Goal: Task Accomplishment & Management: Complete application form

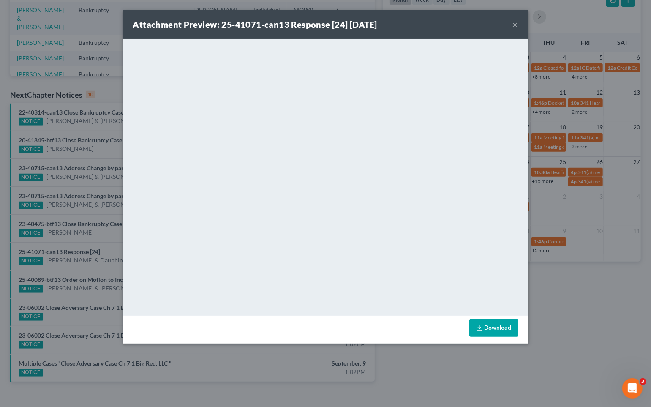
click at [589, 294] on div "Attachment Preview: 25-41071-can13 Response [24] 09/09/2025 × <object ng-attr-d…" at bounding box center [325, 203] width 651 height 407
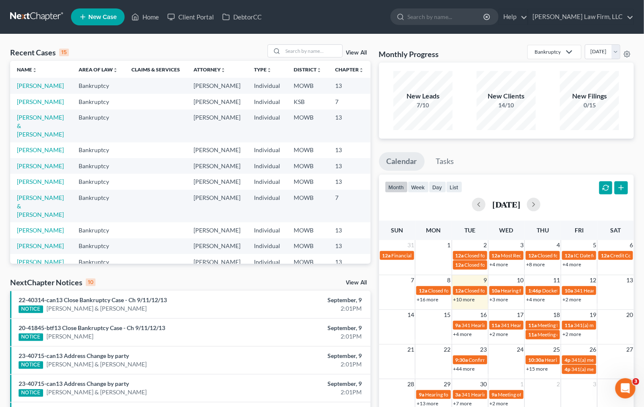
click at [349, 282] on link "View All" at bounding box center [356, 283] width 21 height 6
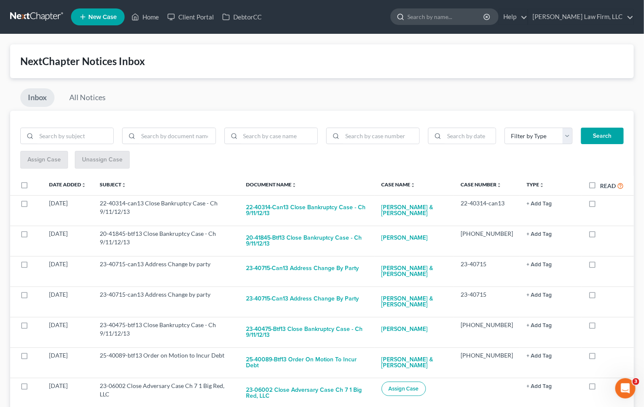
click at [467, 13] on input "search" at bounding box center [445, 17] width 77 height 16
type input "[PERSON_NAME]"
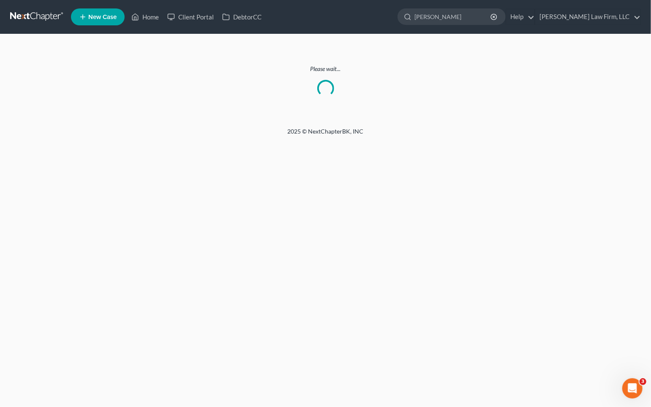
click at [44, 16] on link at bounding box center [37, 16] width 54 height 15
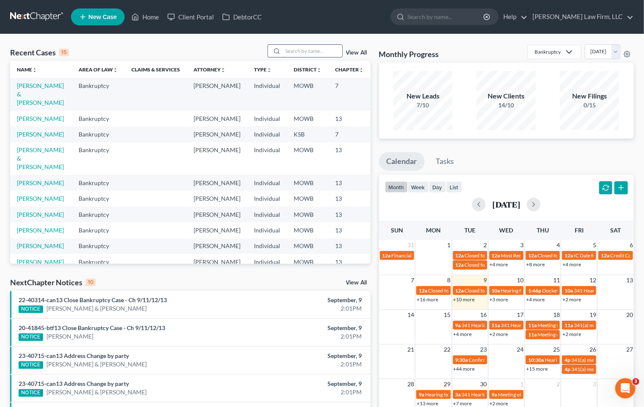
click at [305, 49] on input "search" at bounding box center [312, 51] width 59 height 12
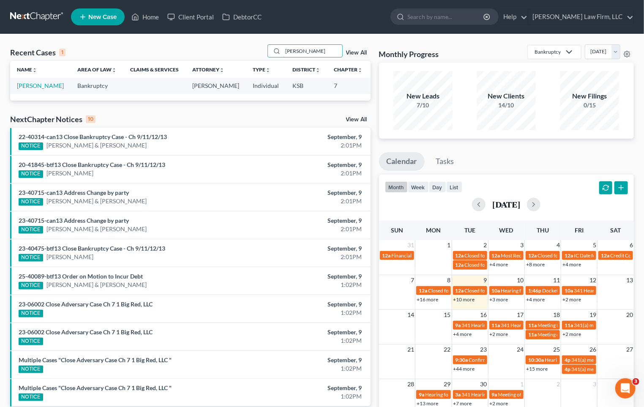
type input "[PERSON_NAME]"
click at [25, 81] on td "[PERSON_NAME]" at bounding box center [40, 86] width 60 height 16
click at [24, 84] on link "[PERSON_NAME]" at bounding box center [40, 85] width 47 height 7
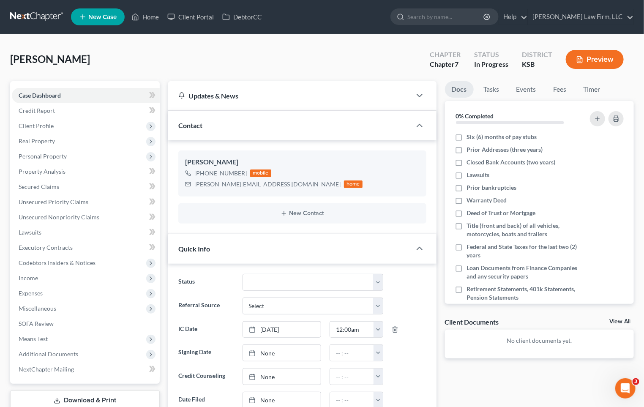
click at [245, 45] on div "[PERSON_NAME] Upgraded Chapter Chapter 7 Status In Progress District KSB Preview" at bounding box center [322, 62] width 624 height 37
click at [79, 185] on link "Secured Claims" at bounding box center [86, 186] width 148 height 15
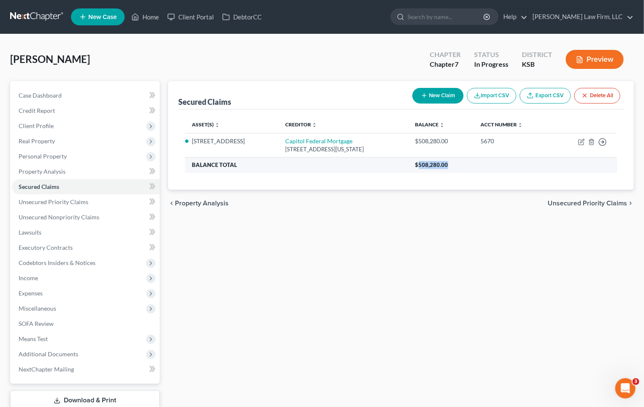
drag, startPoint x: 427, startPoint y: 165, endPoint x: 456, endPoint y: 164, distance: 28.7
click at [456, 164] on th "$508,280.00" at bounding box center [513, 164] width 208 height 15
drag, startPoint x: 463, startPoint y: 166, endPoint x: 419, endPoint y: 167, distance: 44.0
click at [419, 167] on th "$508,280.00" at bounding box center [513, 164] width 208 height 15
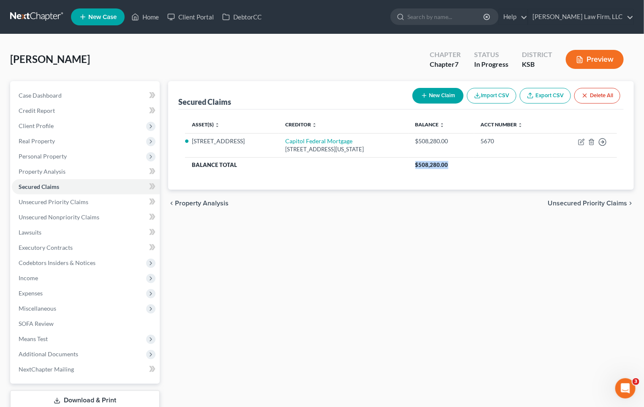
copy span "$508,280.00"
click at [614, 49] on div "Preview" at bounding box center [596, 60] width 75 height 25
click at [613, 52] on button "Preview" at bounding box center [595, 59] width 58 height 19
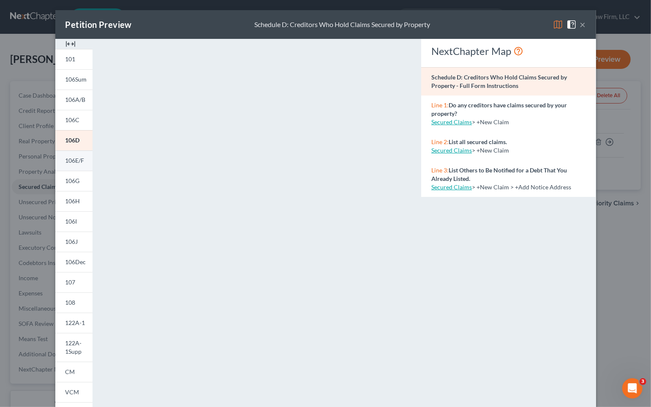
click at [66, 160] on span "106E/F" at bounding box center [75, 160] width 19 height 7
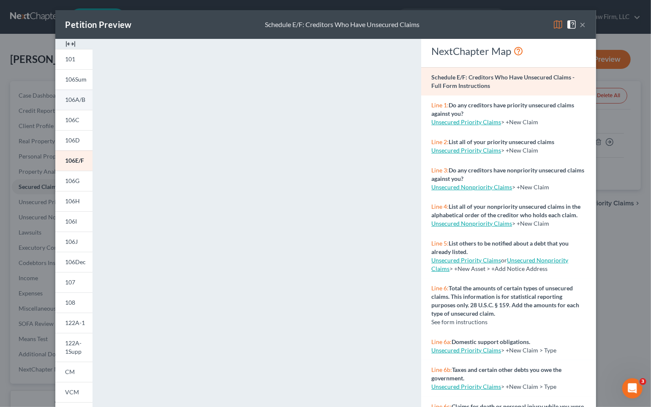
click at [77, 98] on span "106A/B" at bounding box center [76, 99] width 20 height 7
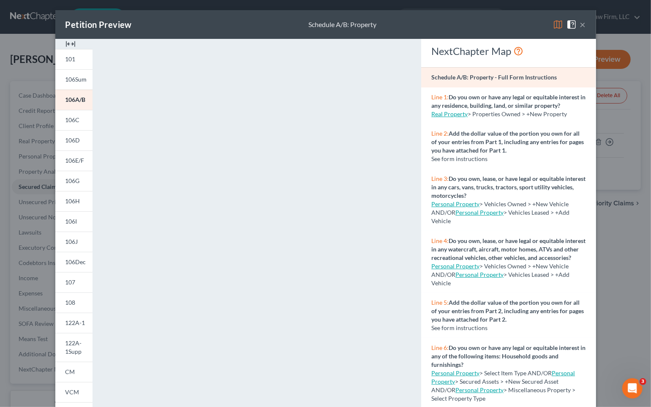
click at [582, 26] on button "×" at bounding box center [583, 24] width 6 height 10
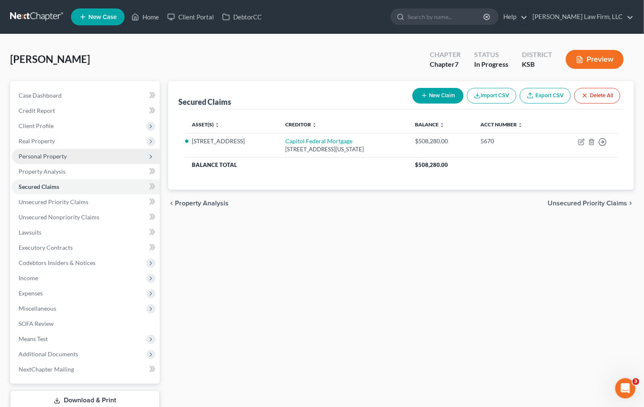
click at [77, 159] on span "Personal Property" at bounding box center [86, 156] width 148 height 15
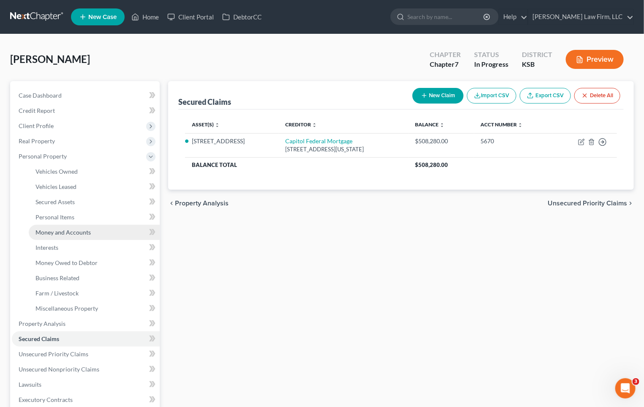
click at [82, 229] on span "Money and Accounts" at bounding box center [63, 232] width 55 height 7
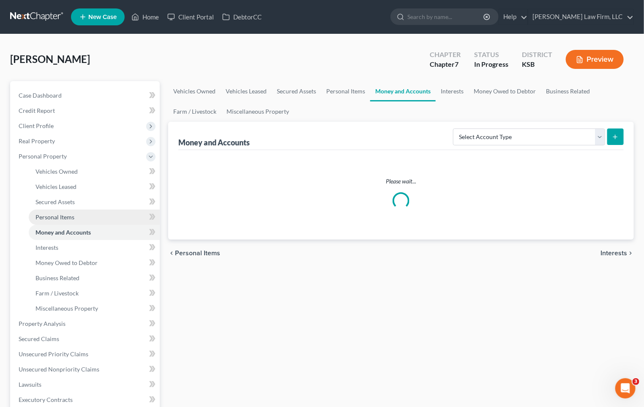
click at [79, 218] on link "Personal Items" at bounding box center [94, 217] width 131 height 15
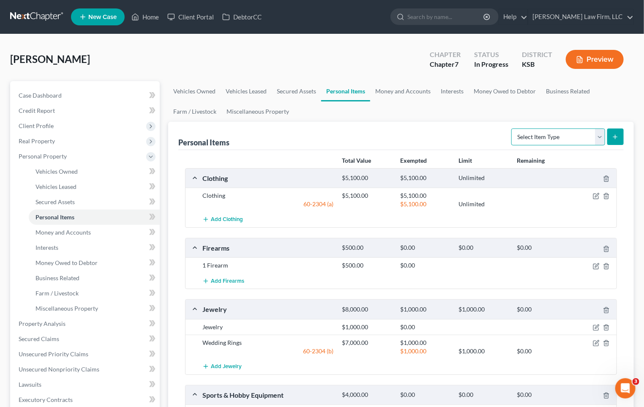
click at [598, 131] on select "Select Item Type Clothing Collectibles Of Value Electronics Firearms Household …" at bounding box center [558, 136] width 94 height 17
select select "household_goods"
click at [513, 128] on select "Select Item Type Clothing Collectibles Of Value Electronics Firearms Household …" at bounding box center [558, 136] width 94 height 17
click at [609, 139] on button "submit" at bounding box center [615, 136] width 16 height 16
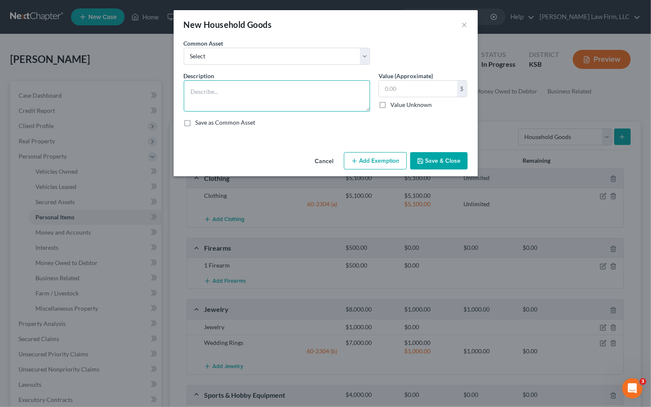
click at [253, 94] on textarea at bounding box center [277, 95] width 186 height 31
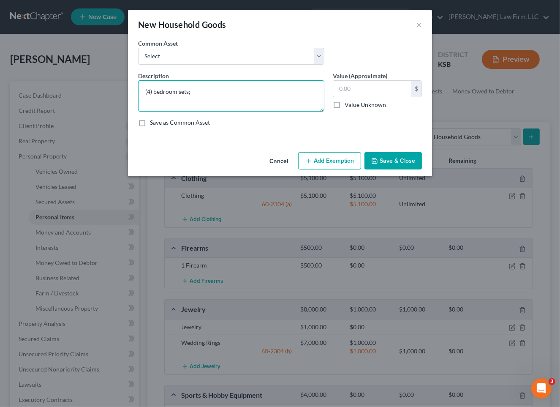
click at [284, 96] on textarea "(4) bedroom sets;" at bounding box center [231, 95] width 186 height 31
type textarea "(4) bedroom sets; dining room set; kitchen appliances; washer/dryer; office des…"
click at [397, 89] on input "text" at bounding box center [372, 89] width 78 height 16
click at [361, 90] on input "text" at bounding box center [372, 89] width 78 height 16
type input "14,600"
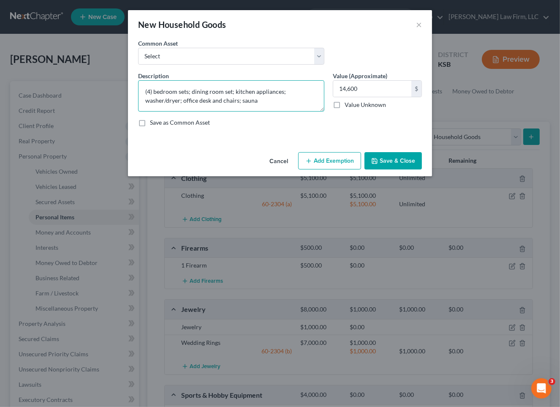
click at [259, 90] on textarea "(4) bedroom sets; dining room set; kitchen appliances; washer/dryer; office des…" at bounding box center [231, 95] width 186 height 31
click at [266, 94] on textarea "(4) bedroom sets; dining room set; kitchen appliances; washer/dryer; office des…" at bounding box center [231, 95] width 186 height 31
click at [268, 101] on textarea "(4) bedroom sets; dining room set; kitchen appliances; washer/dryer; office des…" at bounding box center [231, 95] width 186 height 31
type textarea "(4) bedroom sets; dining room set; kitchen appliances; washer/dryer; office des…"
click at [391, 87] on input "14,600" at bounding box center [372, 89] width 78 height 16
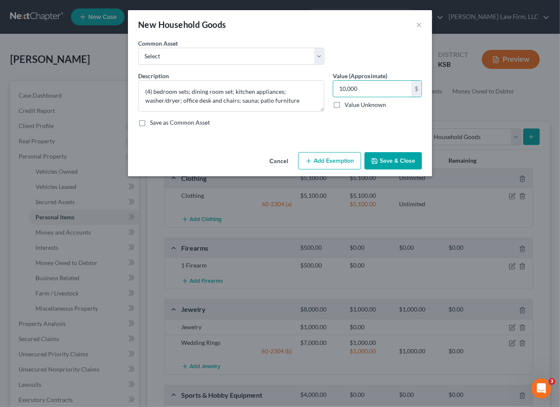
type input "10,000"
click at [311, 169] on button "Add Exemption" at bounding box center [329, 161] width 63 height 18
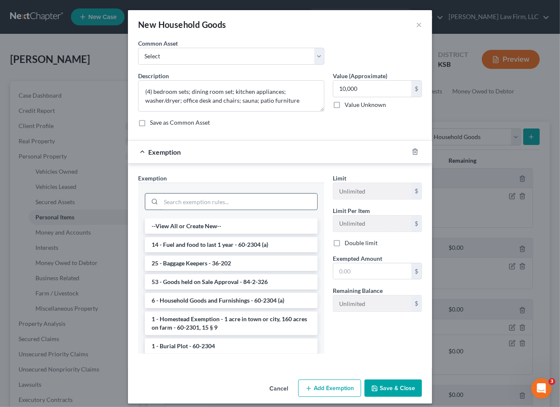
click at [221, 204] on input "search" at bounding box center [239, 202] width 156 height 16
click at [229, 297] on li "6 - Household Goods and Furnishings - 60-2304 (a)" at bounding box center [231, 300] width 173 height 15
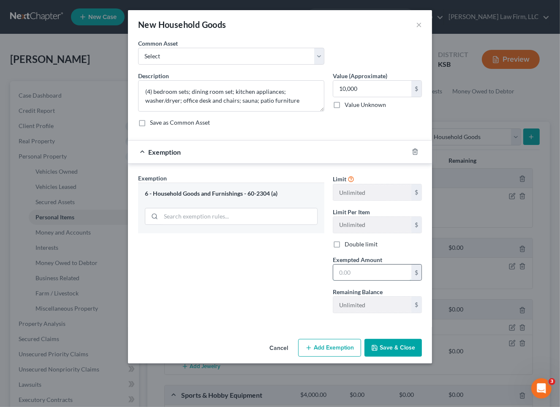
click at [366, 273] on input "text" at bounding box center [372, 273] width 78 height 16
type input "10,000"
click at [396, 347] on button "Save & Close" at bounding box center [393, 348] width 57 height 18
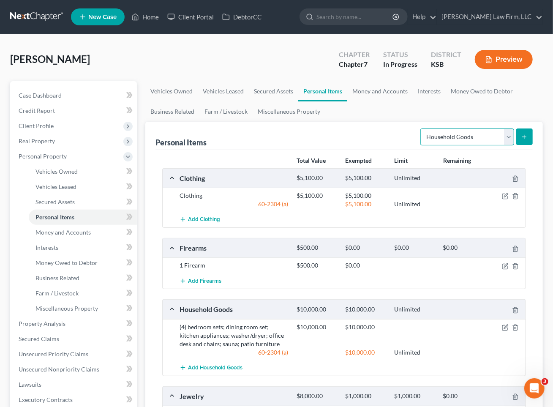
click at [470, 137] on select "Select Item Type Clothing Collectibles Of Value Electronics Firearms Household …" at bounding box center [468, 136] width 94 height 17
select select "electronics"
click at [422, 128] on select "Select Item Type Clothing Collectibles Of Value Electronics Firearms Household …" at bounding box center [468, 136] width 94 height 17
click at [521, 135] on icon "submit" at bounding box center [524, 137] width 7 height 7
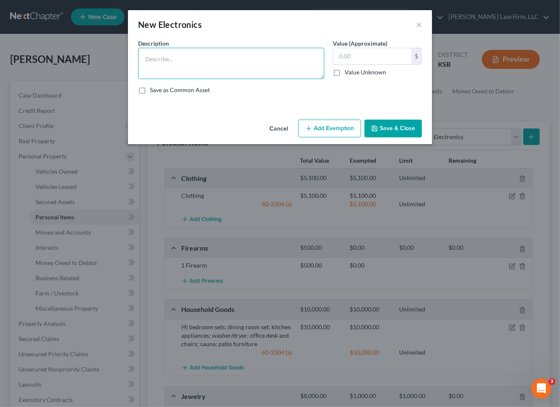
click at [195, 63] on textarea at bounding box center [231, 63] width 186 height 31
click at [262, 58] on textarea at bounding box center [231, 63] width 186 height 31
type textarea "(7) televisions; computers; laptop; iPhone"
click at [361, 51] on input "text" at bounding box center [372, 56] width 78 height 16
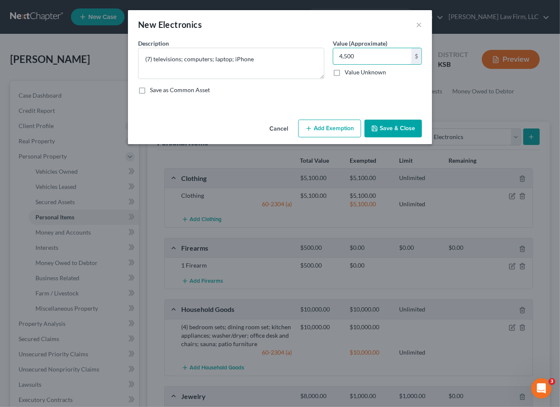
type input "4,500"
click at [337, 125] on button "Add Exemption" at bounding box center [329, 129] width 63 height 18
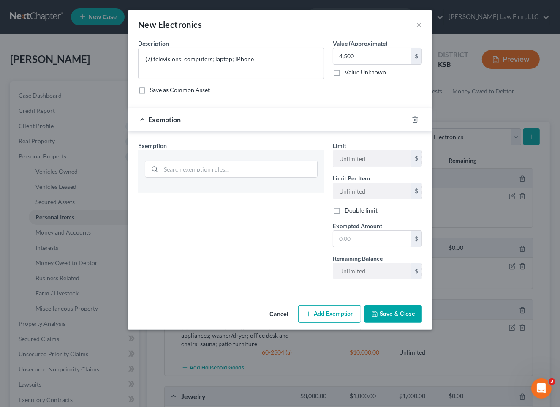
click at [222, 180] on div at bounding box center [231, 168] width 186 height 36
click at [223, 165] on input "search" at bounding box center [239, 169] width 156 height 16
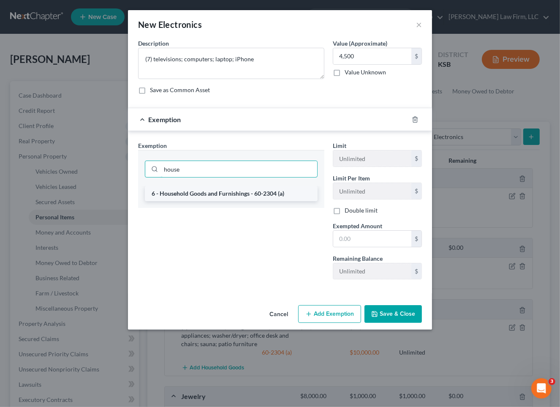
type input "house"
click at [230, 197] on li "6 - Household Goods and Furnishings - 60-2304 (a)" at bounding box center [231, 193] width 173 height 15
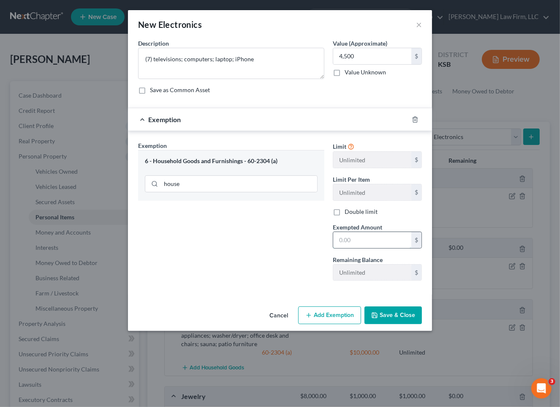
click at [366, 243] on input "text" at bounding box center [372, 240] width 78 height 16
type input "4,500"
click at [390, 314] on button "Save & Close" at bounding box center [393, 315] width 57 height 18
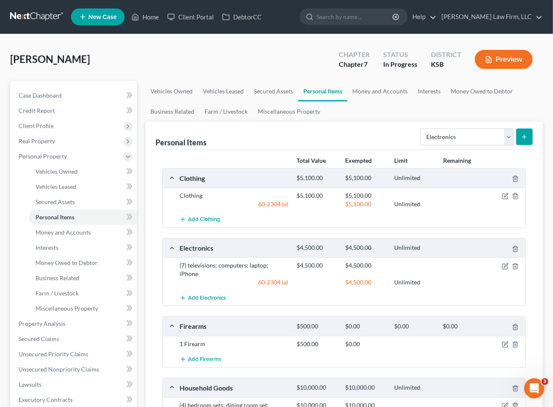
click at [498, 61] on button "Preview" at bounding box center [504, 59] width 58 height 19
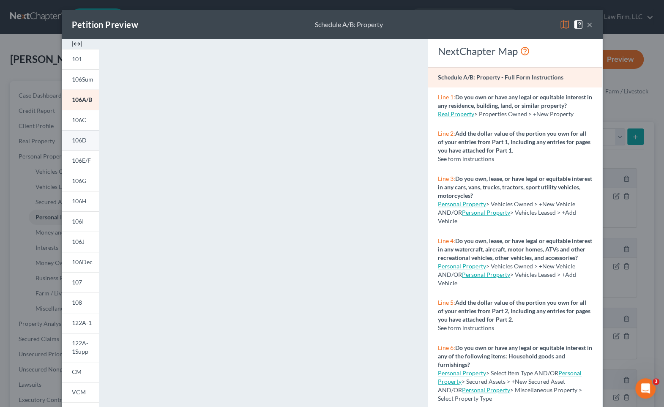
click at [77, 138] on span "106D" at bounding box center [79, 140] width 15 height 7
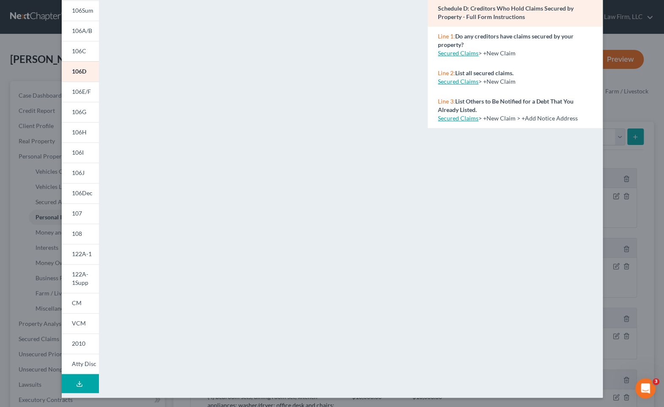
scroll to position [70, 0]
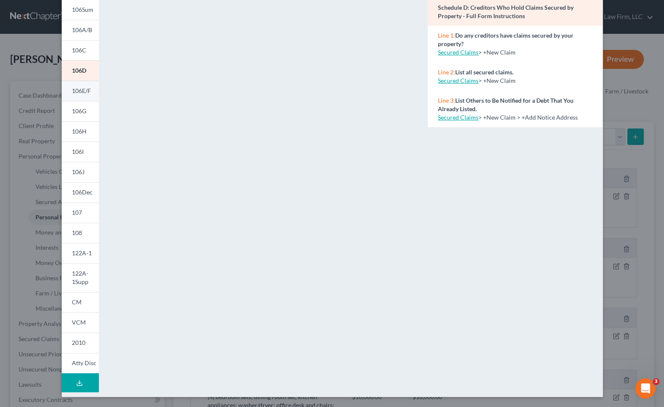
click at [84, 94] on span "106E/F" at bounding box center [81, 90] width 19 height 7
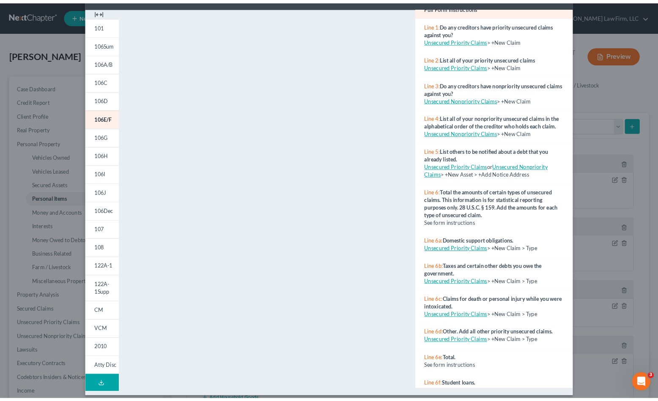
scroll to position [38, 0]
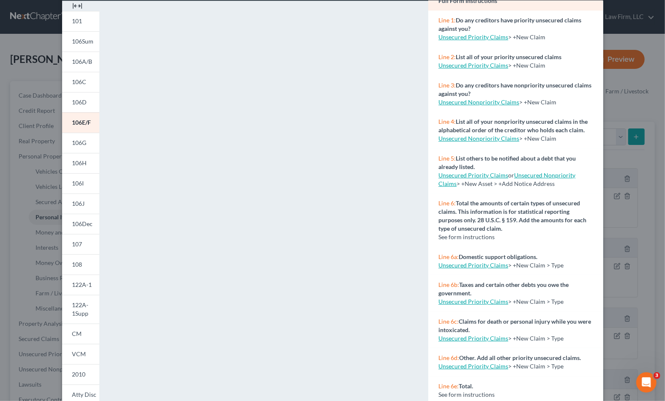
click at [47, 156] on div "Petition Preview Schedule E/F: Creditors Who Have Unsecured Claims × 101 106Sum…" at bounding box center [332, 200] width 665 height 401
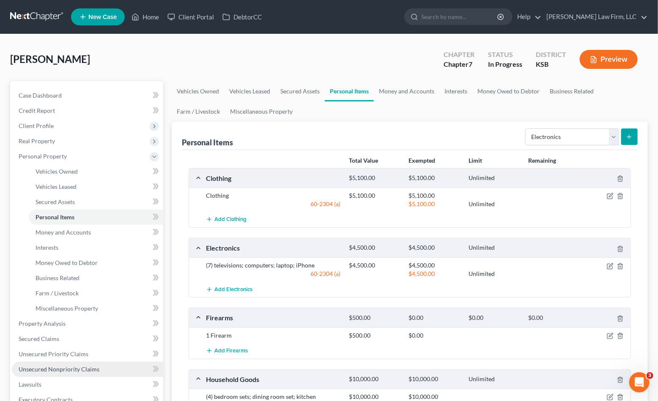
click at [59, 363] on link "Unsecured Nonpriority Claims" at bounding box center [87, 369] width 151 height 15
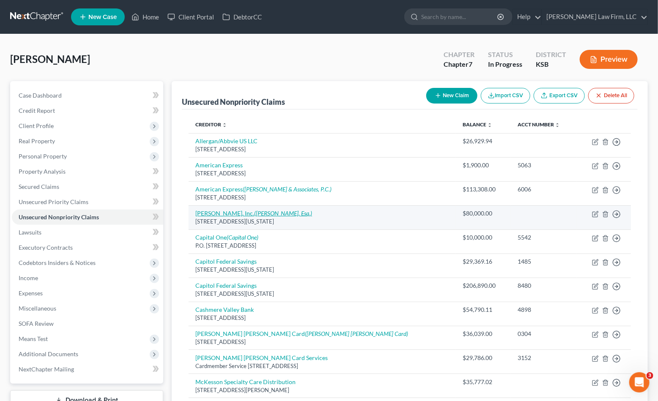
click at [227, 212] on link "[PERSON_NAME], Inc. ([PERSON_NAME], Esq.)" at bounding box center [253, 213] width 117 height 7
select select "17"
select select "14"
select select "3"
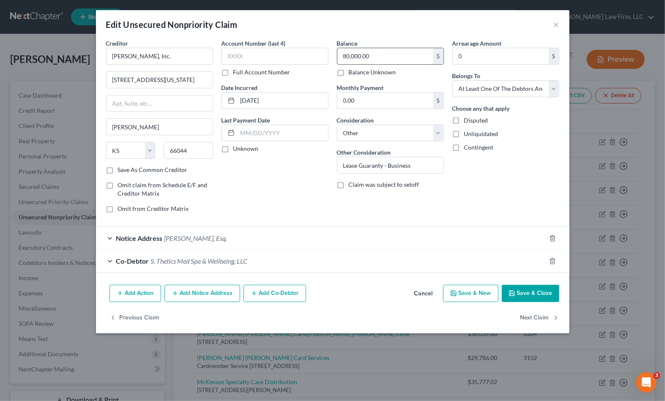
click at [407, 57] on input "80,000.00" at bounding box center [385, 56] width 96 height 16
type input "80,545.24"
click at [486, 178] on div "Arrearage Amount 0 $ Belongs To * Select Debtor 1 Only Debtor 2 Only Debtor 1 A…" at bounding box center [505, 129] width 115 height 181
type input "80,5"
type input "80,545.2"
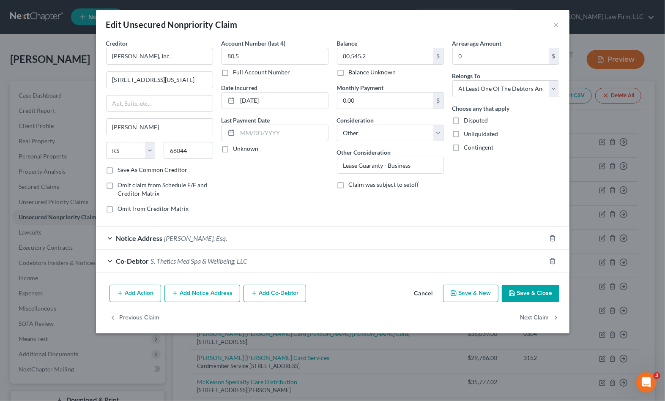
click at [329, 57] on div "Account Number (last 4) 80,5 Full Account Number Date Incurred [DATE] Last Paym…" at bounding box center [274, 129] width 115 height 181
click at [303, 58] on input "80,5" at bounding box center [274, 56] width 107 height 17
drag, startPoint x: 267, startPoint y: 53, endPoint x: 219, endPoint y: 57, distance: 48.7
click at [219, 57] on div "Account Number (last 4) 80,5 Full Account Number Date Incurred [DATE] Last Paym…" at bounding box center [274, 129] width 115 height 181
click at [419, 59] on input "80,545.2" at bounding box center [385, 56] width 96 height 16
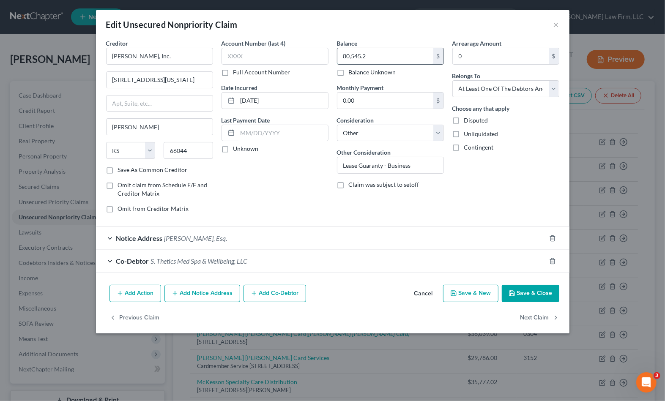
click at [419, 59] on input "80,545.2" at bounding box center [385, 56] width 96 height 16
drag, startPoint x: 377, startPoint y: 61, endPoint x: 342, endPoint y: 62, distance: 35.1
click at [342, 62] on input "80,545.24" at bounding box center [385, 56] width 96 height 16
type input "80,545.24"
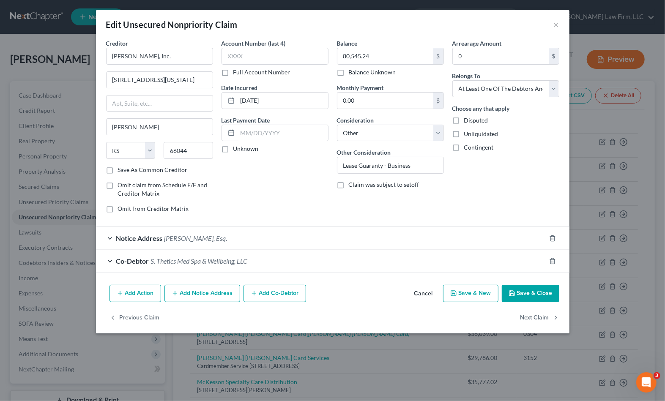
click at [533, 210] on div "Arrearage Amount 0 $ Belongs To * Select Debtor 1 Only Debtor 2 Only Debtor 1 A…" at bounding box center [505, 129] width 115 height 181
click at [534, 294] on button "Save & Close" at bounding box center [530, 294] width 57 height 18
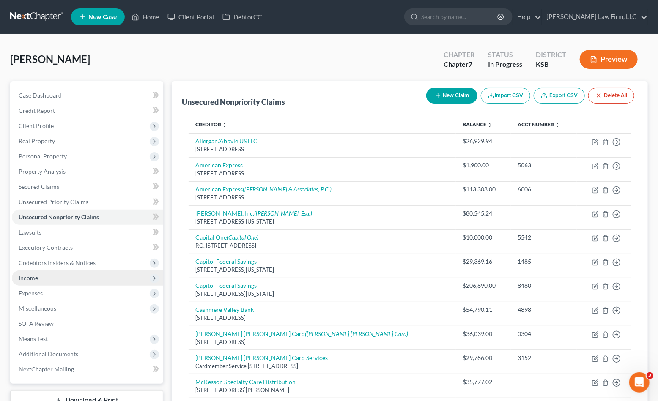
click at [92, 282] on span "Income" at bounding box center [87, 278] width 151 height 15
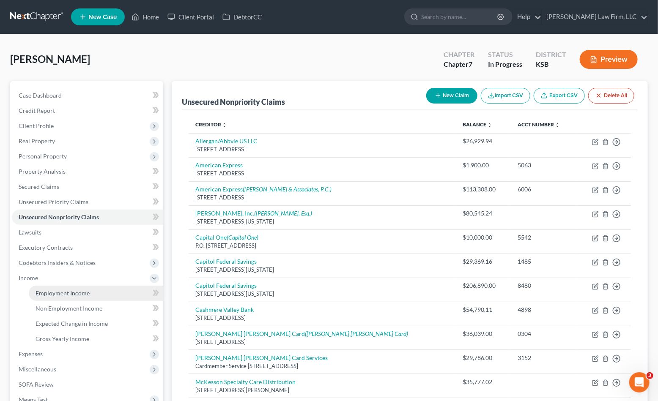
click at [95, 291] on link "Employment Income" at bounding box center [96, 293] width 134 height 15
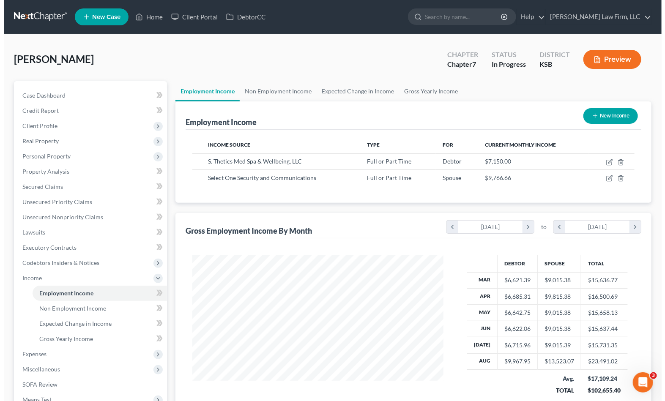
scroll to position [151, 268]
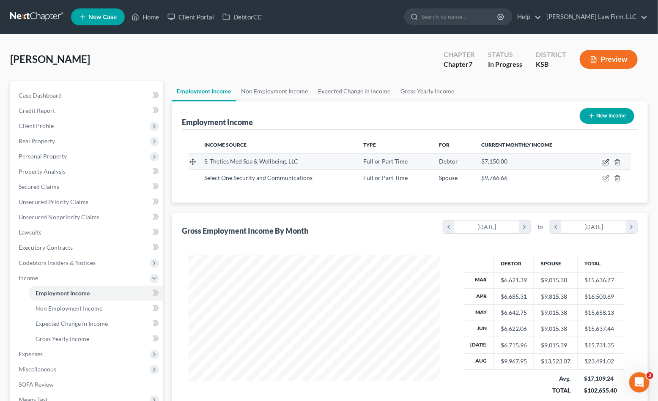
click at [603, 164] on icon "button" at bounding box center [605, 162] width 5 height 5
select select "0"
select select "17"
select select "2"
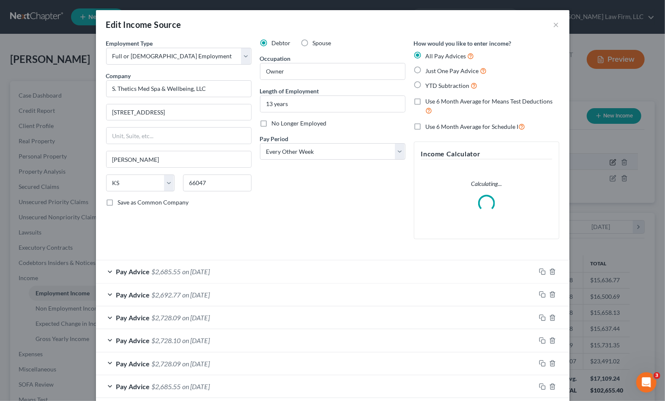
scroll to position [151, 271]
click at [311, 155] on select "Select Monthly Twice Monthly Every Other Week Weekly" at bounding box center [332, 151] width 145 height 17
click at [312, 129] on div "Debtor Spouse Occupation Owner Length of Employment 13 years No Longer Employed…" at bounding box center [333, 142] width 154 height 207
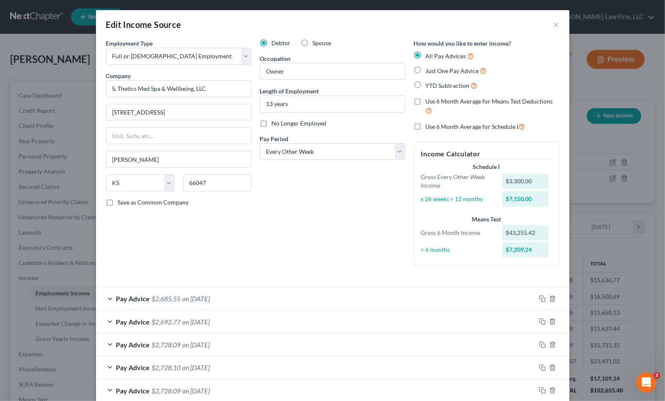
click at [311, 121] on span "No Longer Employed" at bounding box center [299, 123] width 55 height 7
click at [281, 121] on input "No Longer Employed" at bounding box center [277, 121] width 5 height 5
checkbox input "true"
click at [461, 100] on span "Use 6 Month Average for Means Test Deductions" at bounding box center [489, 101] width 127 height 7
click at [435, 100] on input "Use 6 Month Average for Means Test Deductions" at bounding box center [431, 99] width 5 height 5
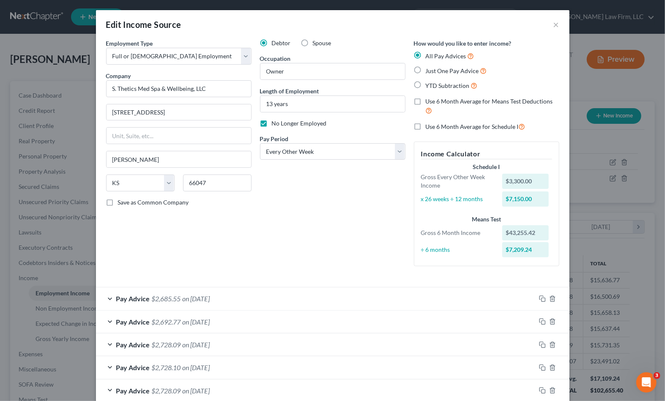
checkbox input "true"
click at [462, 126] on span "Use 6 Month Average for Schedule I" at bounding box center [472, 126] width 93 height 7
click at [435, 126] on input "Use 6 Month Average for Schedule I" at bounding box center [431, 124] width 5 height 5
checkbox input "true"
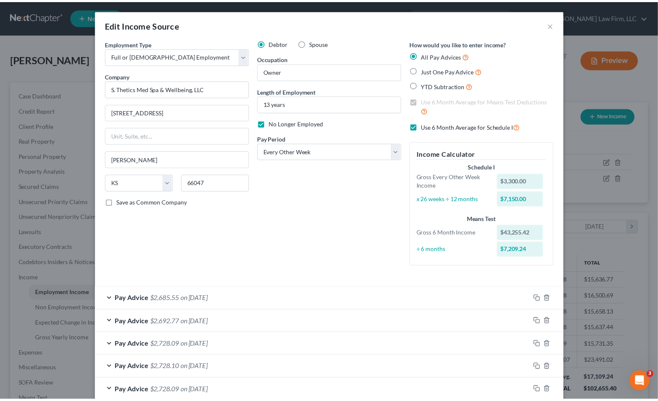
scroll to position [274, 0]
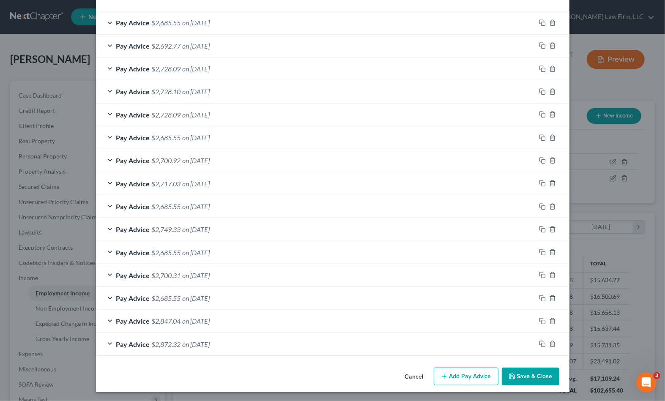
click at [516, 371] on button "Save & Close" at bounding box center [530, 377] width 57 height 18
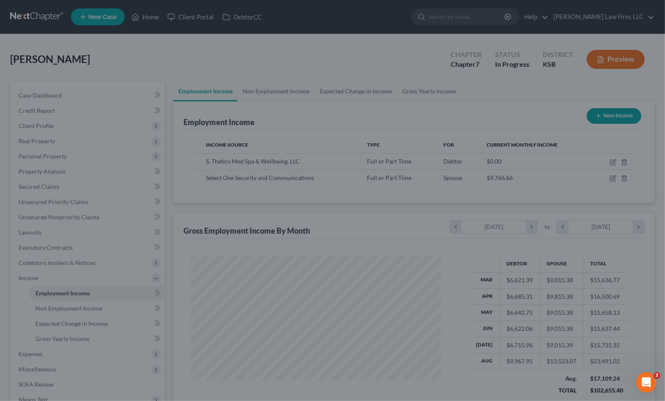
scroll to position [422522, 422405]
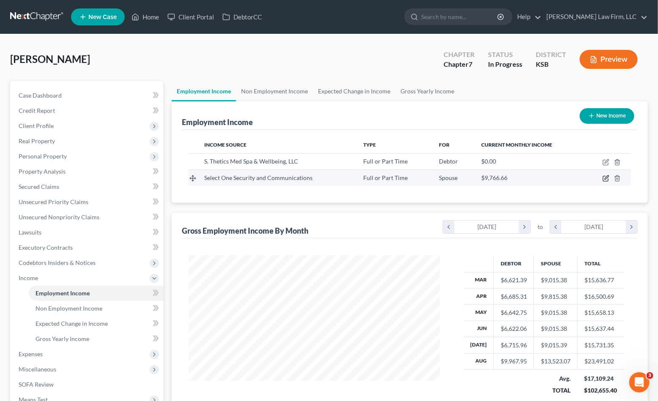
click at [605, 176] on icon "button" at bounding box center [605, 178] width 5 height 5
select select "0"
select select "17"
select select "2"
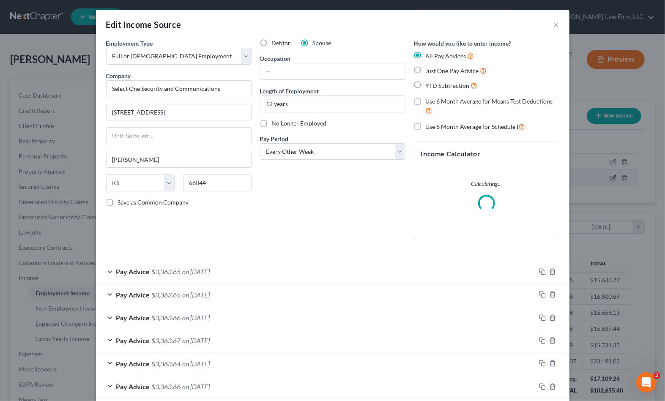
scroll to position [151, 271]
click at [494, 105] on label "Use 6 Month Average for Means Test Deductions" at bounding box center [493, 106] width 134 height 18
click at [435, 103] on input "Use 6 Month Average for Means Test Deductions" at bounding box center [431, 99] width 5 height 5
checkbox input "true"
click at [490, 127] on span "Use 6 Month Average for Schedule I" at bounding box center [472, 126] width 93 height 7
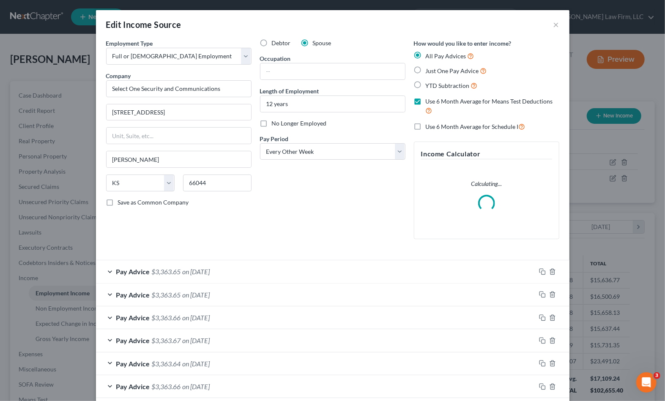
click at [435, 127] on input "Use 6 Month Average for Schedule I" at bounding box center [431, 124] width 5 height 5
checkbox input "true"
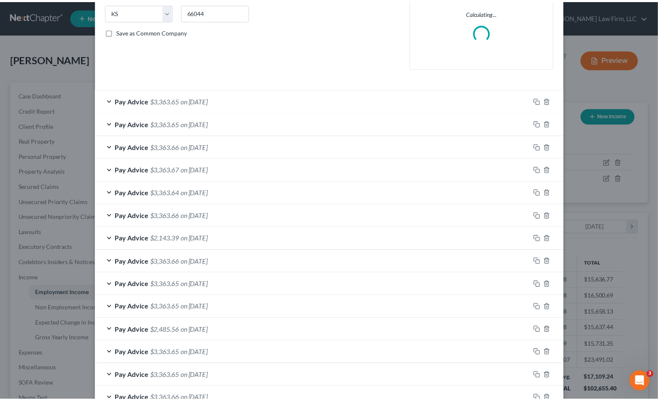
scroll to position [249, 0]
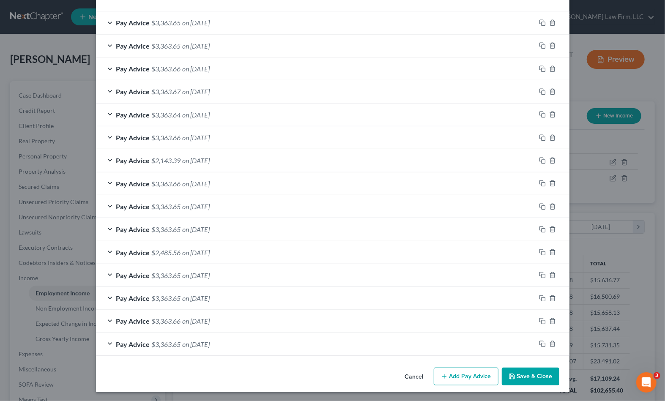
click at [537, 381] on button "Save & Close" at bounding box center [530, 377] width 57 height 18
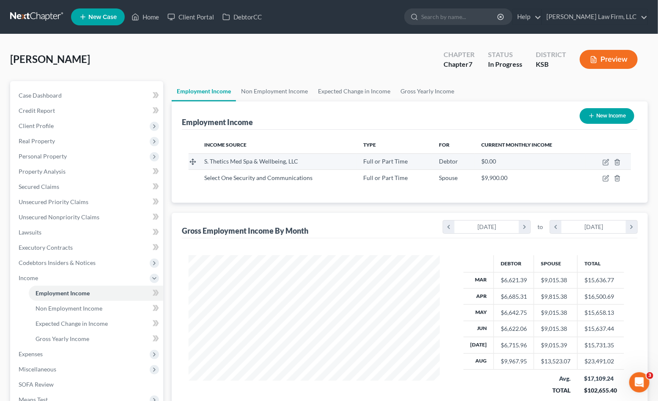
scroll to position [47, 0]
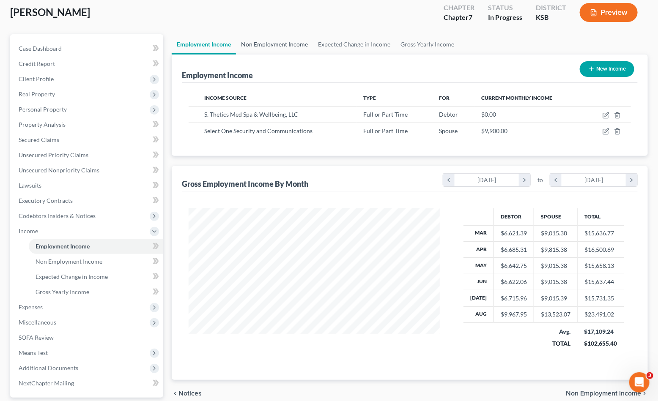
click at [287, 44] on link "Non Employment Income" at bounding box center [274, 44] width 77 height 20
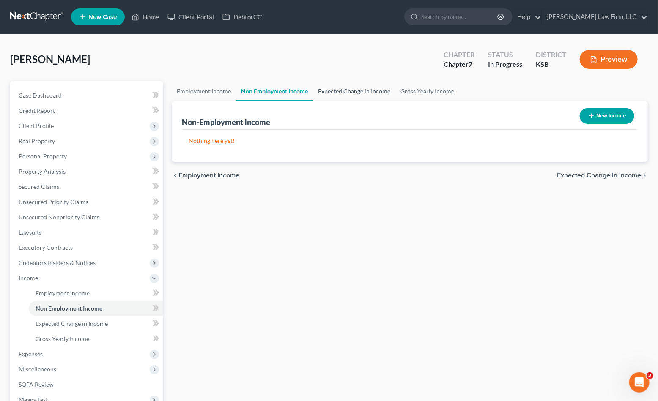
click at [353, 86] on link "Expected Change in Income" at bounding box center [354, 91] width 82 height 20
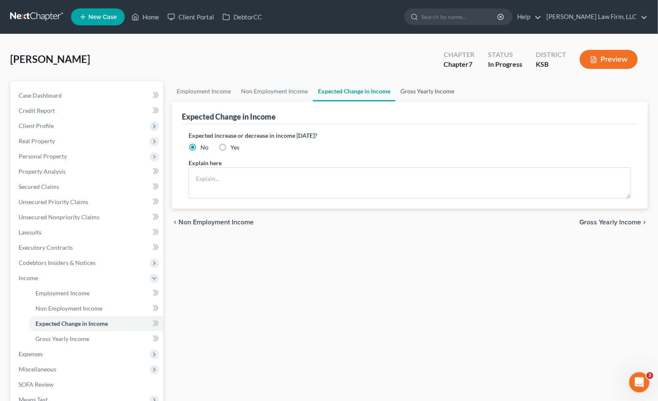
click at [423, 93] on link "Gross Yearly Income" at bounding box center [427, 91] width 64 height 20
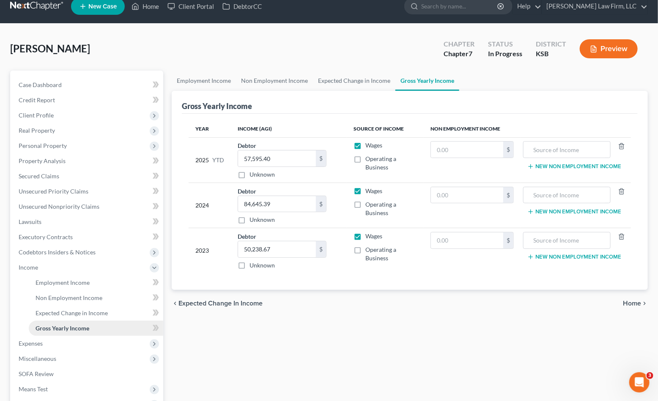
scroll to position [47, 0]
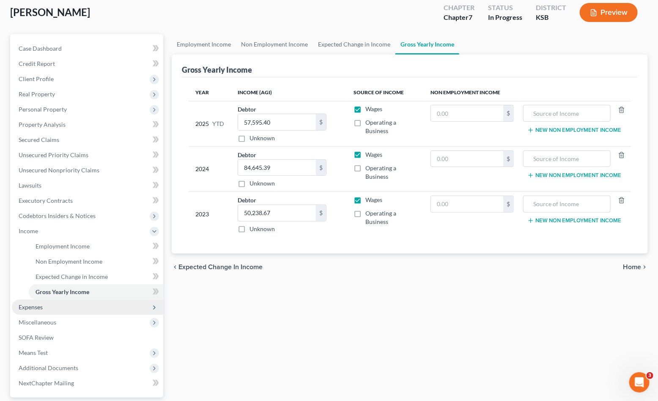
click at [77, 303] on span "Expenses" at bounding box center [87, 307] width 151 height 15
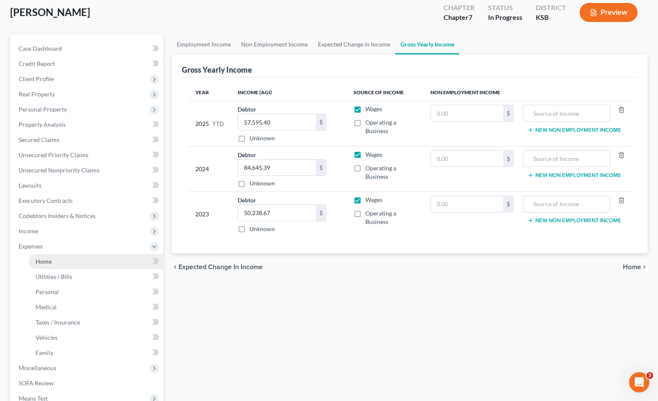
click at [69, 262] on link "Home" at bounding box center [96, 261] width 134 height 15
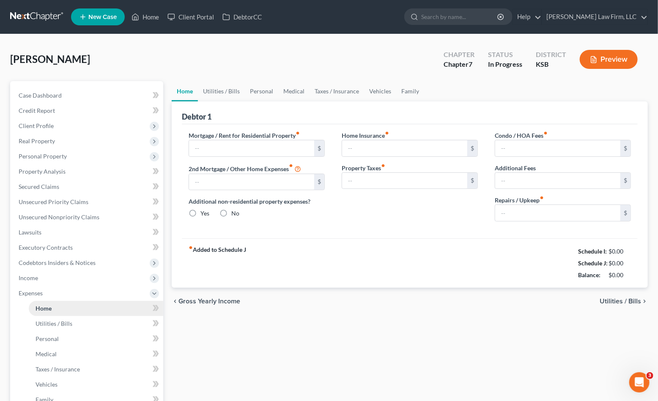
type input "3,774.22"
type input "3,300.00"
radio input "true"
type input "0.00"
type input "1,184.00"
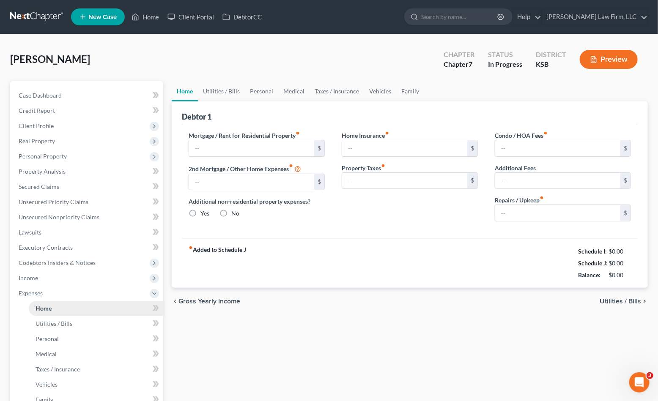
type input "10.00"
type input "0.00"
type input "450.00"
click at [220, 97] on link "Utilities / Bills" at bounding box center [221, 91] width 47 height 20
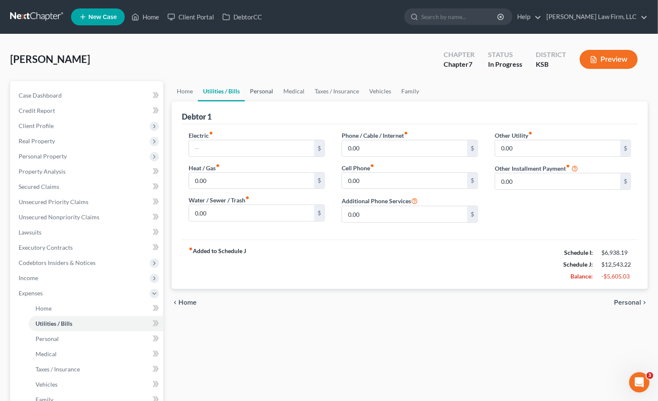
click at [262, 90] on link "Personal" at bounding box center [261, 91] width 33 height 20
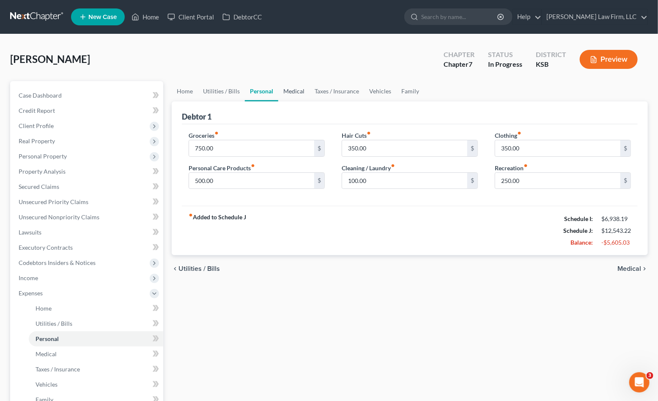
click at [297, 87] on link "Medical" at bounding box center [293, 91] width 31 height 20
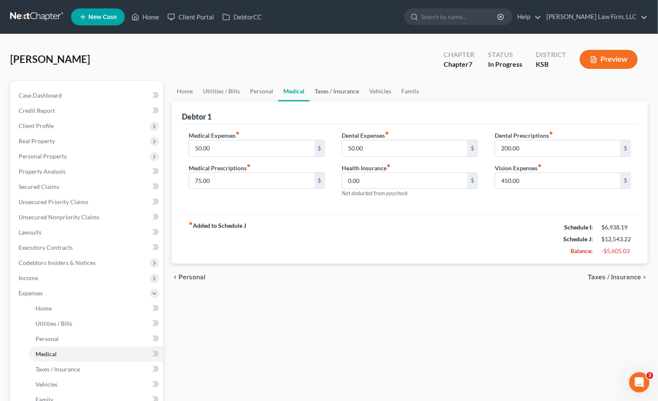
click at [317, 92] on link "Taxes / Insurance" at bounding box center [336, 91] width 55 height 20
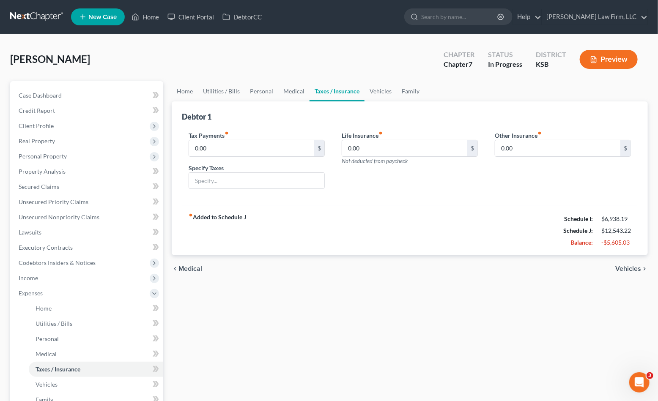
click at [361, 92] on link "Taxes / Insurance" at bounding box center [336, 91] width 55 height 20
click at [372, 92] on link "Vehicles" at bounding box center [380, 91] width 32 height 20
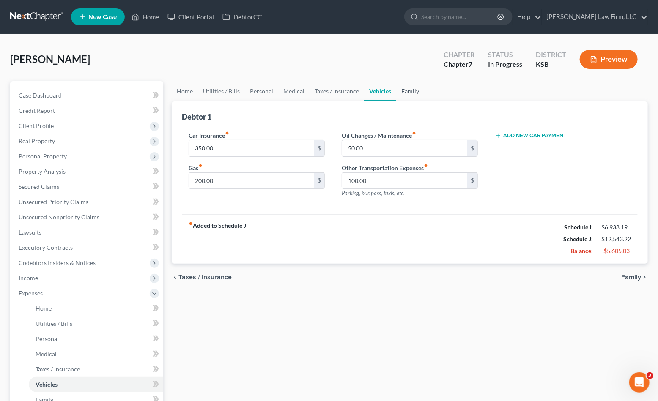
click at [407, 90] on link "Family" at bounding box center [410, 91] width 28 height 20
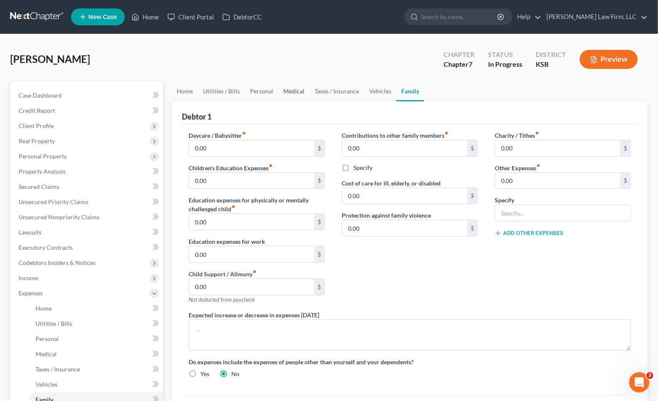
click at [290, 91] on link "Medical" at bounding box center [293, 91] width 31 height 20
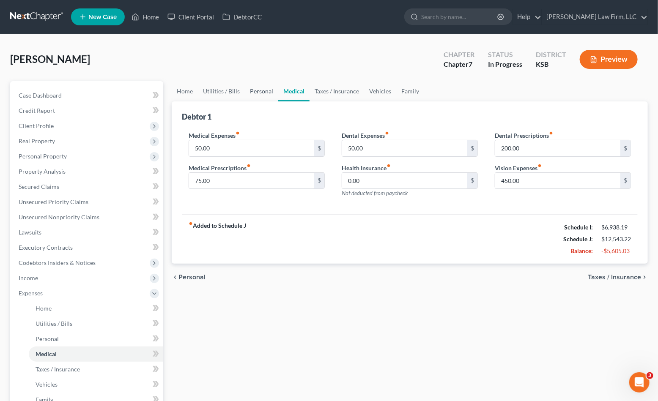
click at [263, 90] on link "Personal" at bounding box center [261, 91] width 33 height 20
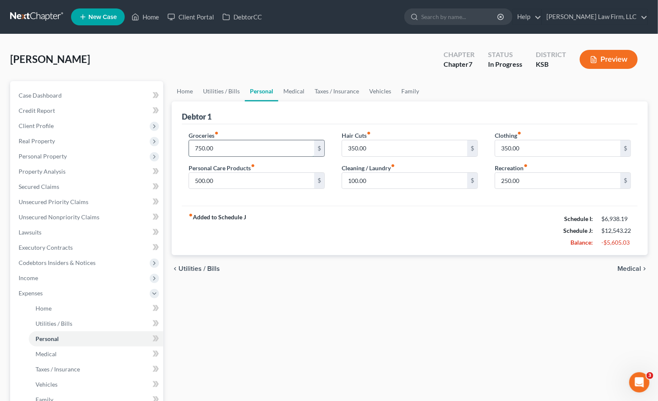
click at [231, 146] on input "750.00" at bounding box center [251, 148] width 125 height 16
type input "1,200"
type input "100"
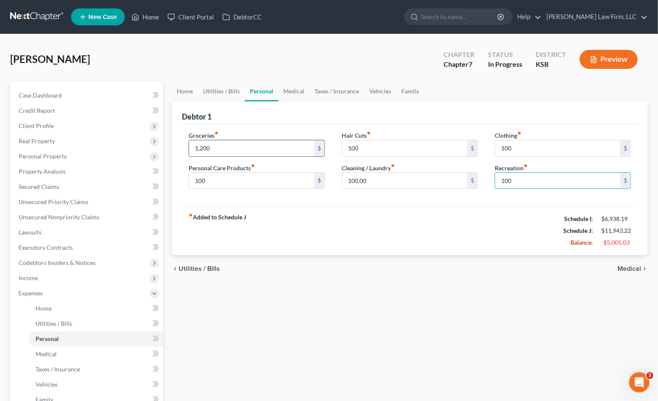
type input "100"
click at [196, 271] on span "Utilities / Bills" at bounding box center [198, 268] width 41 height 7
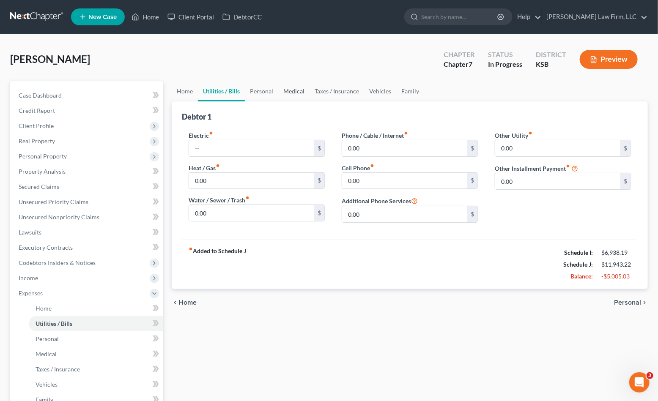
click at [293, 87] on link "Medical" at bounding box center [293, 91] width 31 height 20
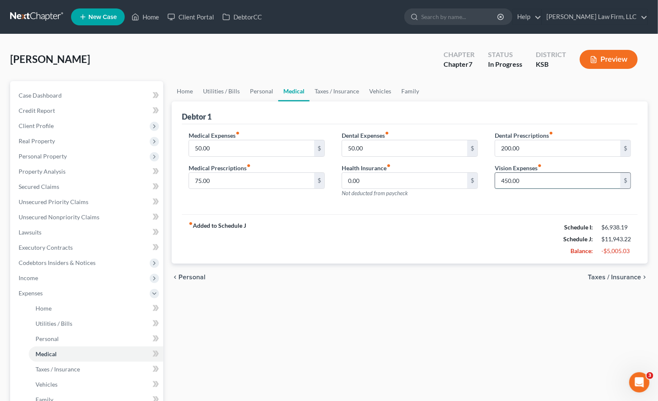
click at [531, 179] on input "450.00" at bounding box center [557, 181] width 125 height 16
type input "30.00"
click at [529, 136] on label "Dental Prescriptions fiber_manual_record" at bounding box center [524, 135] width 58 height 9
click at [537, 147] on input "200.00" at bounding box center [557, 148] width 125 height 16
type input "30.00"
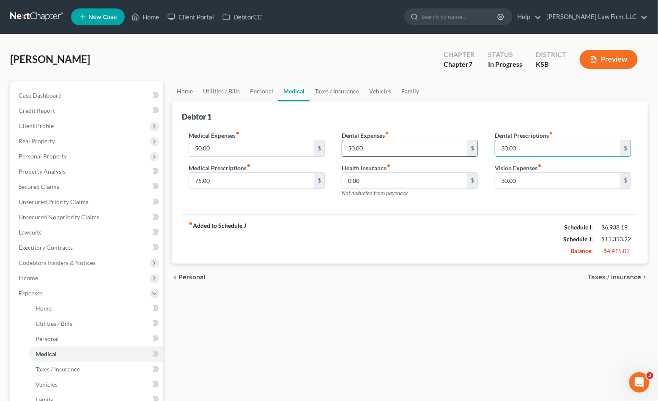
click at [388, 142] on input "50.00" at bounding box center [404, 148] width 125 height 16
click at [317, 203] on div "Medical Expenses fiber_manual_record 50.00 $ Medical Prescriptions fiber_manual…" at bounding box center [256, 168] width 153 height 74
click at [340, 90] on link "Taxes / Insurance" at bounding box center [336, 91] width 55 height 20
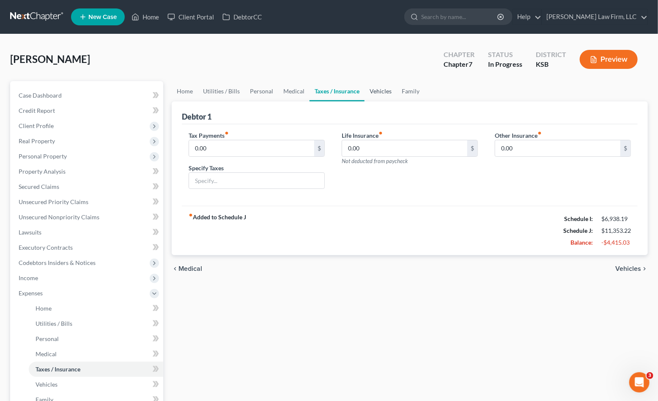
click at [384, 89] on link "Vehicles" at bounding box center [380, 91] width 32 height 20
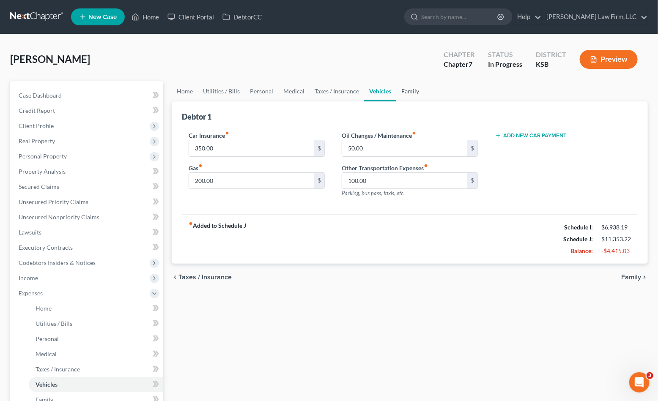
click at [404, 90] on link "Family" at bounding box center [410, 91] width 28 height 20
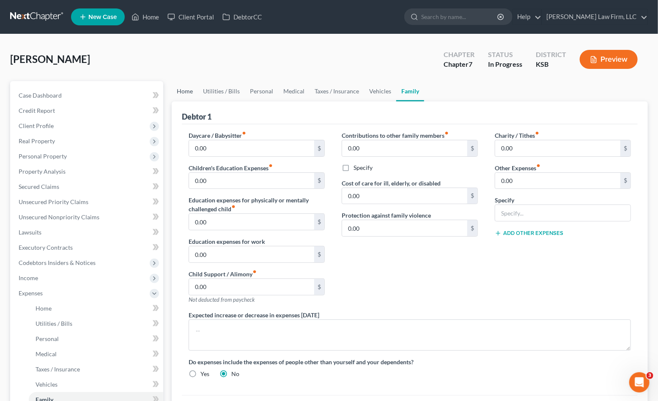
click at [188, 92] on link "Home" at bounding box center [185, 91] width 26 height 20
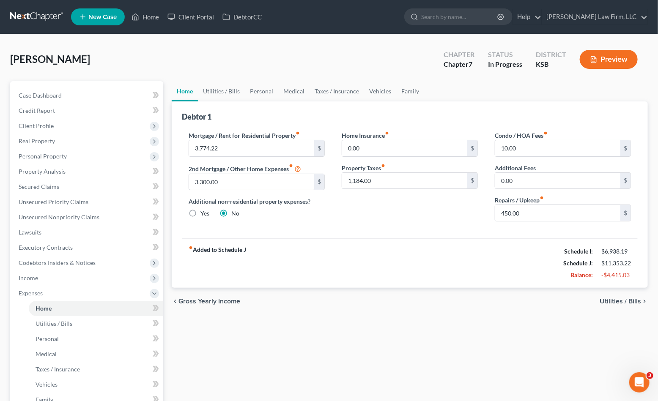
click at [380, 230] on div "Mortgage / Rent for Residential Property fiber_manual_record 3,774.22 $ 2nd Mor…" at bounding box center [410, 181] width 456 height 114
click at [596, 52] on button "Preview" at bounding box center [608, 59] width 58 height 19
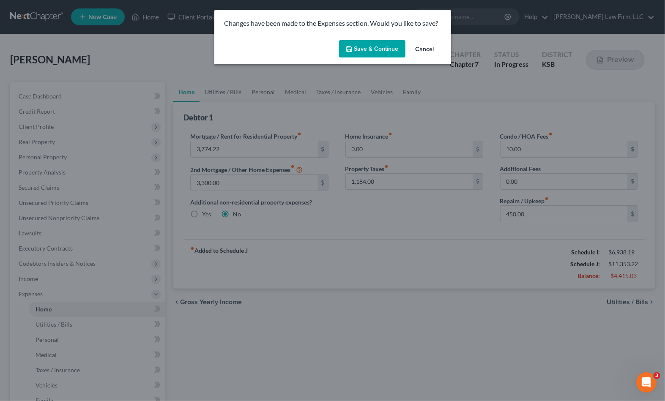
click at [369, 46] on button "Save & Continue" at bounding box center [372, 49] width 66 height 18
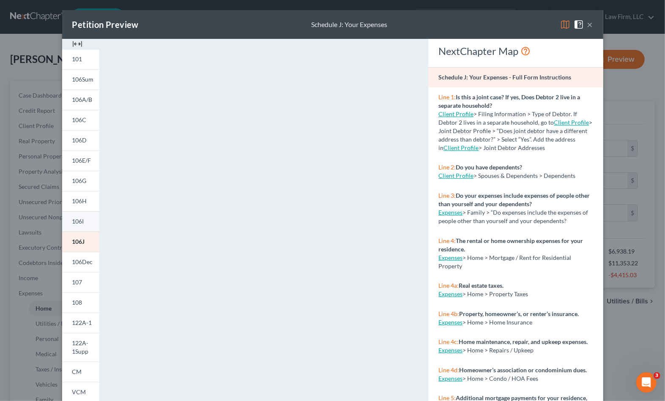
click at [82, 223] on link "106I" at bounding box center [80, 221] width 37 height 20
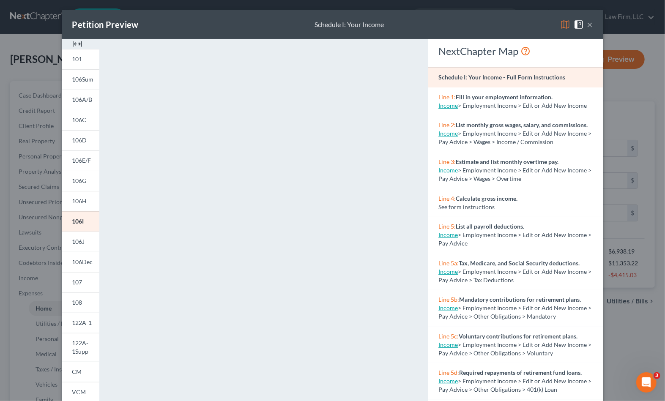
click at [619, 331] on div "Petition Preview Schedule I: Your Income × 101 106Sum 106A/B 106C 106D 106E/F 1…" at bounding box center [332, 200] width 665 height 401
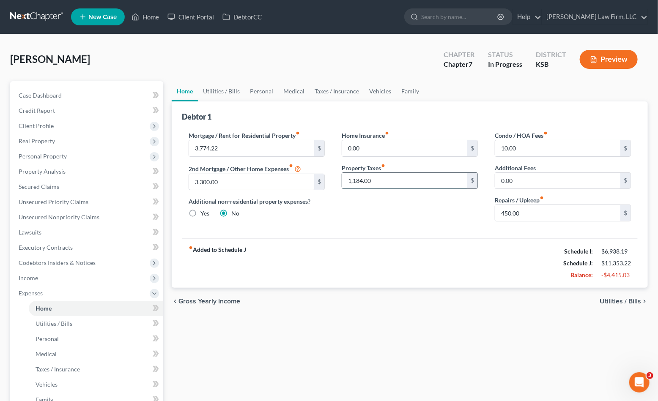
click at [376, 181] on input "1,184.00" at bounding box center [404, 181] width 125 height 16
click at [471, 243] on div "fiber_manual_record Added to Schedule J Schedule I: $6,938.19 Schedule J: $10,1…" at bounding box center [410, 262] width 456 height 49
click at [569, 216] on input "450.00" at bounding box center [557, 213] width 125 height 16
type input "100.00"
click at [470, 276] on div "fiber_manual_record Added to Schedule J Schedule I: $6,938.19 Schedule J: $9,81…" at bounding box center [410, 262] width 456 height 49
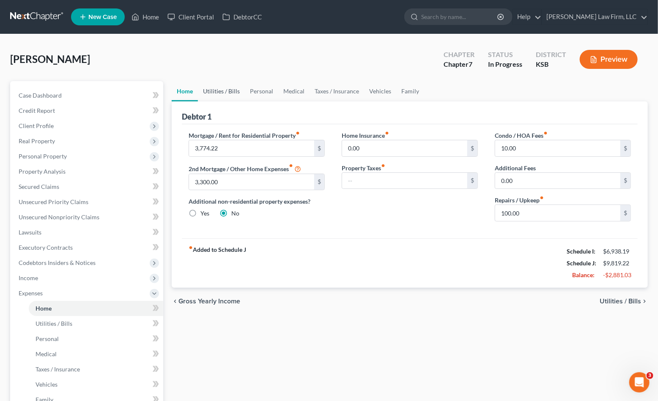
click at [227, 85] on link "Utilities / Bills" at bounding box center [221, 91] width 47 height 20
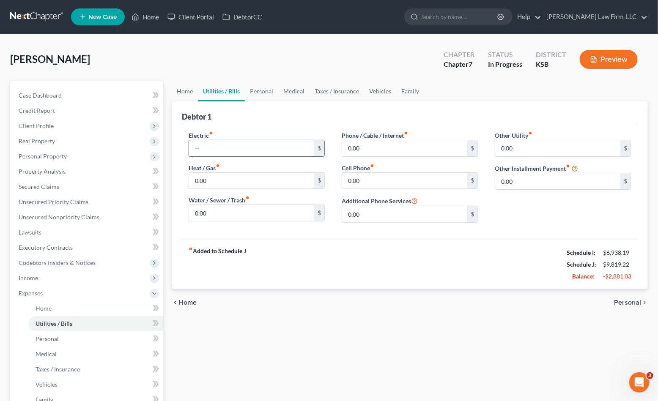
click at [257, 148] on input "text" at bounding box center [251, 148] width 125 height 16
type input "260"
type input "85"
type input "260"
type input "100"
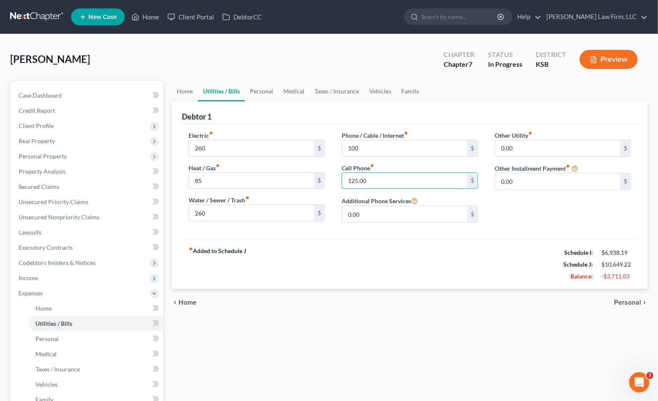
type input "125.00"
click at [478, 229] on div "Electric fiber_manual_record 260 $ Heat / Gas fiber_manual_record 85 $ Water / …" at bounding box center [410, 181] width 456 height 115
click at [262, 91] on link "Personal" at bounding box center [261, 91] width 33 height 20
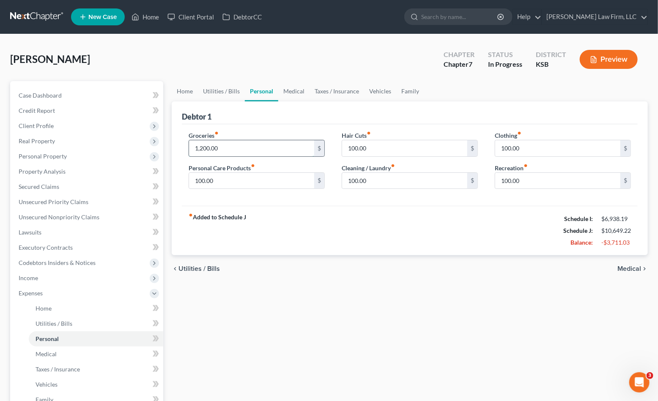
click at [243, 150] on input "1,200.00" at bounding box center [251, 148] width 125 height 16
type input "1,000"
click at [377, 327] on div "Home Utilities / Bills Personal Medical Taxes / Insurance Vehicles Family Debto…" at bounding box center [409, 310] width 484 height 458
click at [301, 86] on link "Medical" at bounding box center [293, 91] width 31 height 20
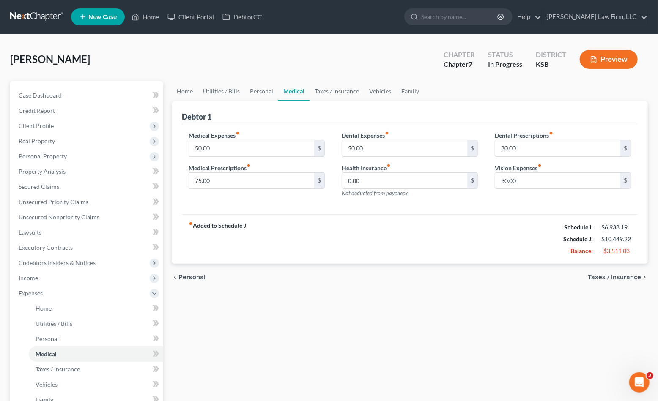
click at [561, 254] on div "Balance:" at bounding box center [578, 251] width 38 height 8
click at [345, 96] on link "Taxes / Insurance" at bounding box center [336, 91] width 55 height 20
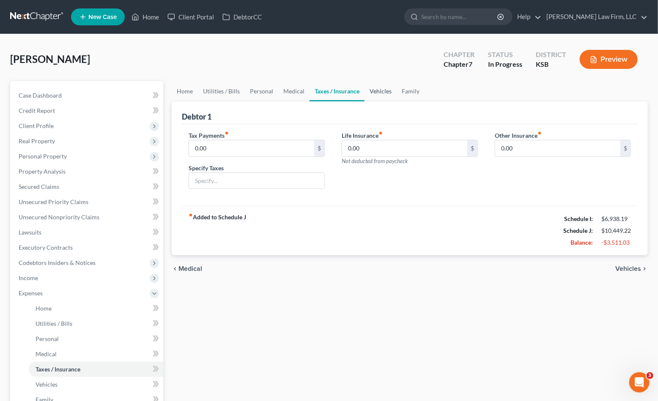
click at [381, 90] on link "Vehicles" at bounding box center [380, 91] width 32 height 20
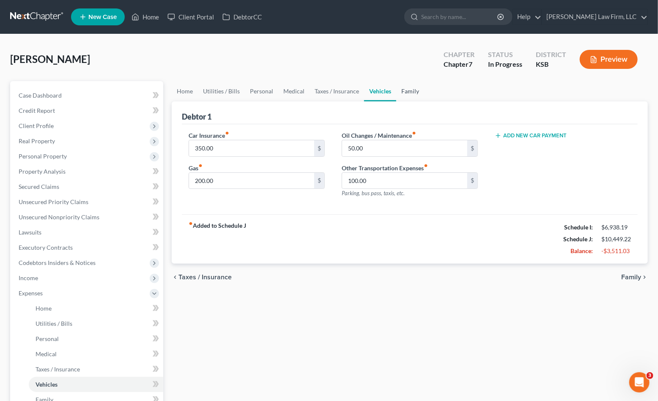
click at [417, 87] on link "Family" at bounding box center [410, 91] width 28 height 20
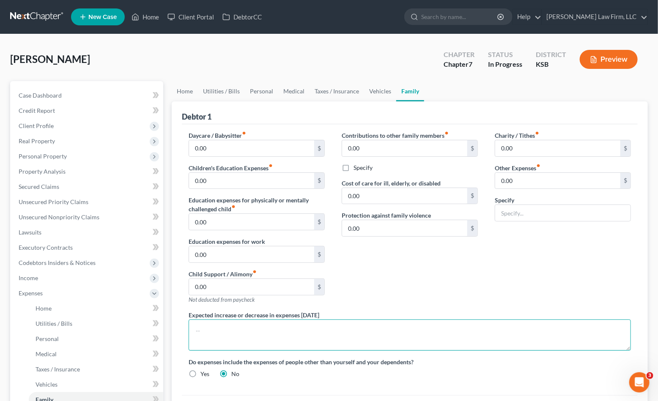
click at [373, 342] on textarea at bounding box center [410, 335] width 442 height 31
type textarea "Debtor is searching for employment."
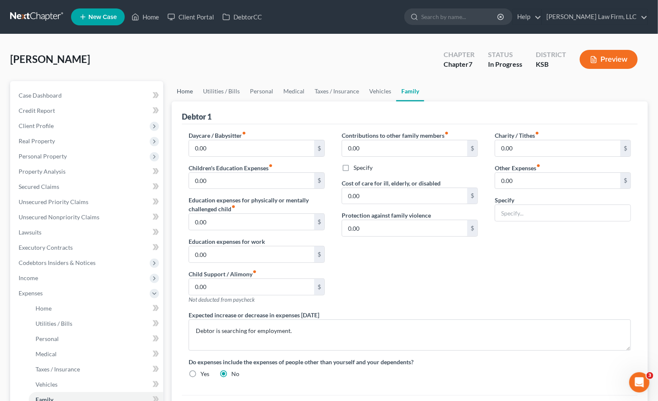
click at [178, 82] on link "Home" at bounding box center [185, 91] width 26 height 20
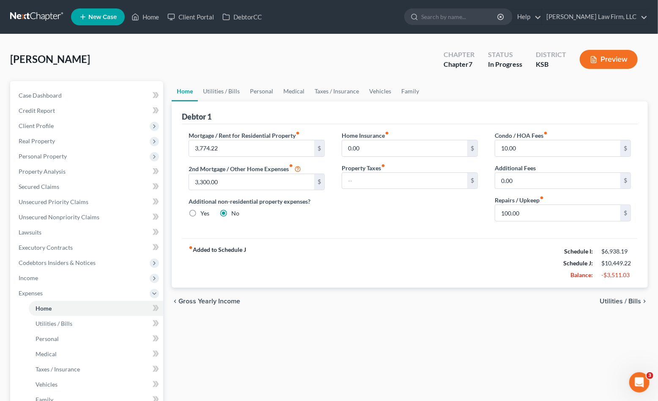
click at [411, 260] on div "fiber_manual_record Added to Schedule J Schedule I: $6,938.19 Schedule J: $10,4…" at bounding box center [410, 262] width 456 height 49
click at [273, 177] on input "3,300.00" at bounding box center [251, 182] width 125 height 16
click at [401, 297] on div "chevron_left Gross Yearly Income Utilities / Bills chevron_right" at bounding box center [410, 301] width 476 height 27
click at [230, 91] on link "Utilities / Bills" at bounding box center [221, 91] width 47 height 20
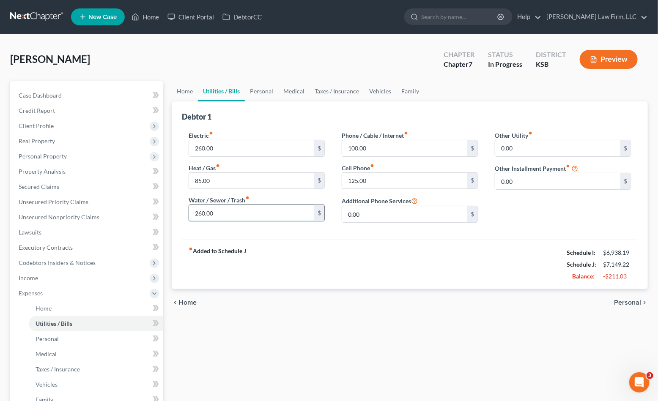
click at [279, 214] on input "260.00" at bounding box center [251, 213] width 125 height 16
type input "160.00"
click at [267, 90] on link "Personal" at bounding box center [261, 91] width 33 height 20
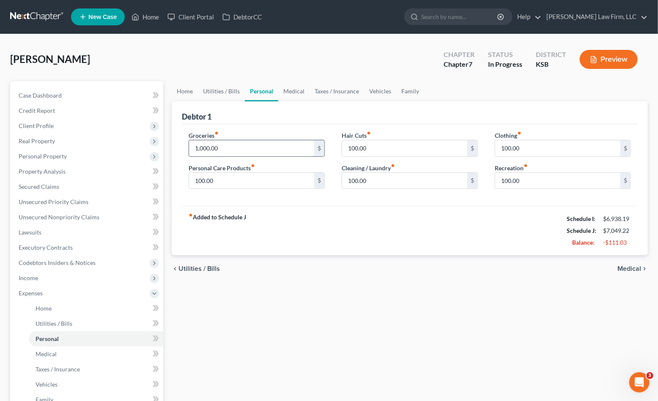
click at [247, 142] on input "1,000.00" at bounding box center [251, 148] width 125 height 16
type input "900.00"
click at [271, 204] on div "Groceries fiber_manual_record 900.00 $ Personal Care Products fiber_manual_reco…" at bounding box center [410, 165] width 456 height 82
click at [224, 90] on link "Utilities / Bills" at bounding box center [221, 91] width 47 height 20
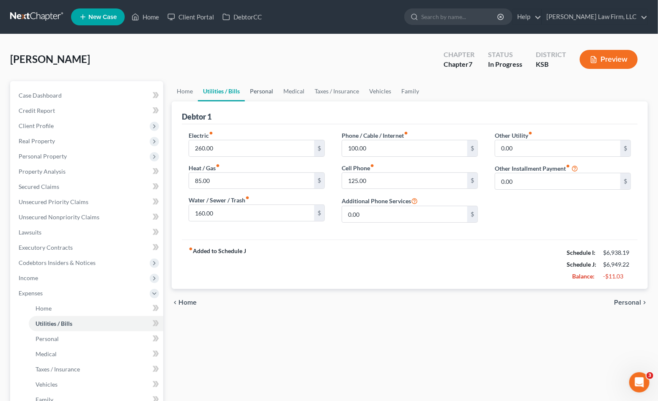
click at [267, 91] on link "Personal" at bounding box center [261, 91] width 33 height 20
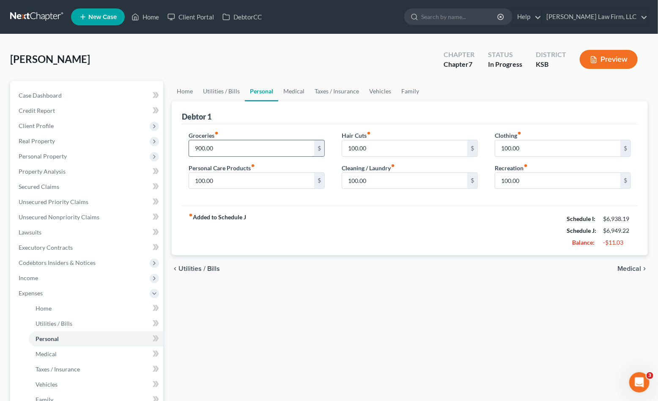
click at [260, 150] on input "900.00" at bounding box center [251, 148] width 125 height 16
type input "1,200.00"
click at [294, 264] on div "chevron_left Utilities / Bills Medical chevron_right" at bounding box center [410, 268] width 476 height 27
click at [290, 85] on link "Medical" at bounding box center [293, 91] width 31 height 20
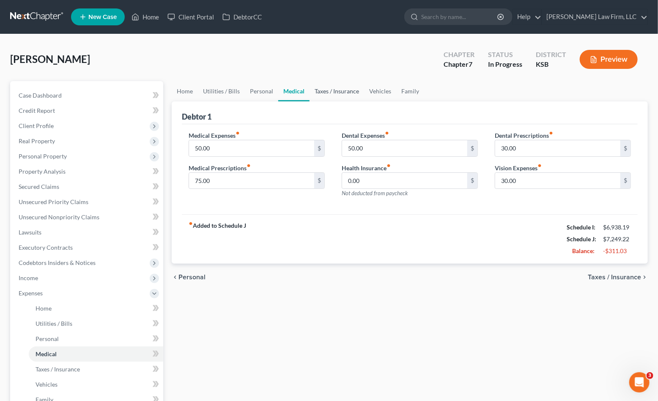
click at [345, 97] on link "Taxes / Insurance" at bounding box center [336, 91] width 55 height 20
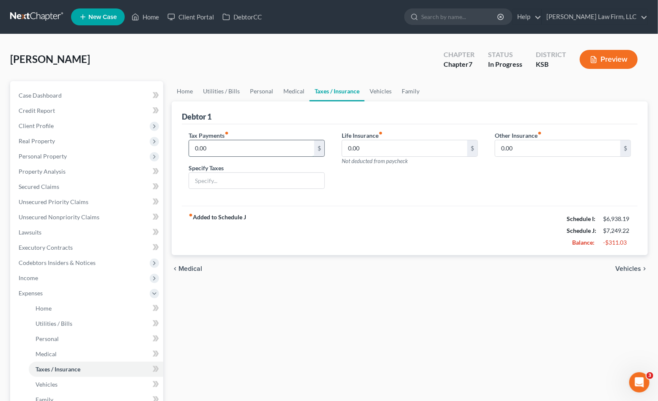
click at [268, 140] on input "0.00" at bounding box center [251, 148] width 125 height 16
click at [374, 98] on link "Vehicles" at bounding box center [380, 91] width 32 height 20
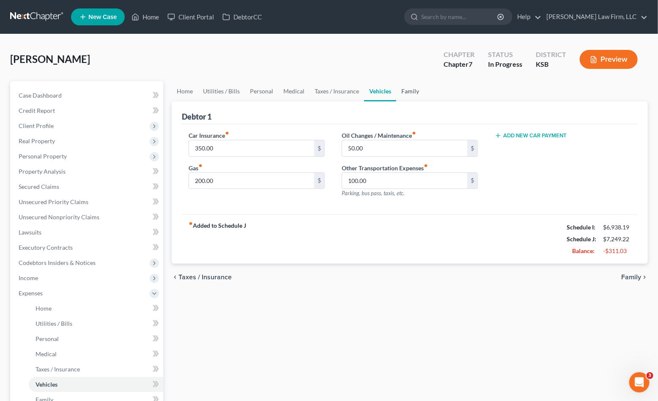
click at [399, 95] on link "Family" at bounding box center [410, 91] width 28 height 20
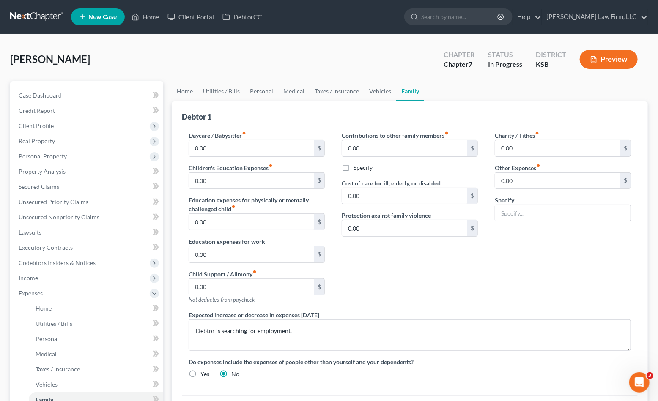
click at [319, 354] on div "Daycare / Babysitter fiber_manual_record 0.00 $ Children's Education Expenses f…" at bounding box center [409, 258] width 459 height 254
click at [319, 334] on textarea "Debtor is searching for employment." at bounding box center [410, 335] width 442 height 31
click at [386, 82] on link "Vehicles" at bounding box center [380, 91] width 32 height 20
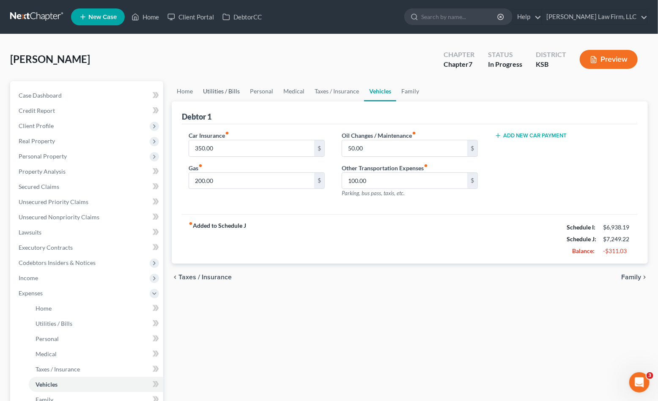
click at [232, 82] on link "Utilities / Bills" at bounding box center [221, 91] width 47 height 20
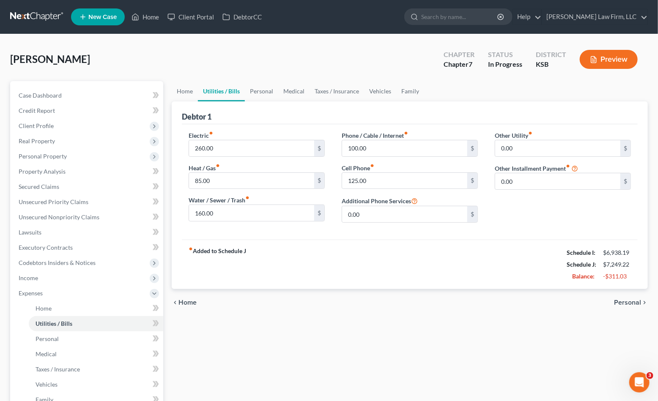
click at [480, 290] on div "chevron_left Home Personal chevron_right" at bounding box center [410, 302] width 476 height 27
click at [405, 335] on div "Home Utilities / Bills Personal Medical Taxes / Insurance Vehicles Family Debto…" at bounding box center [409, 310] width 484 height 458
click at [606, 54] on button "Preview" at bounding box center [608, 59] width 58 height 19
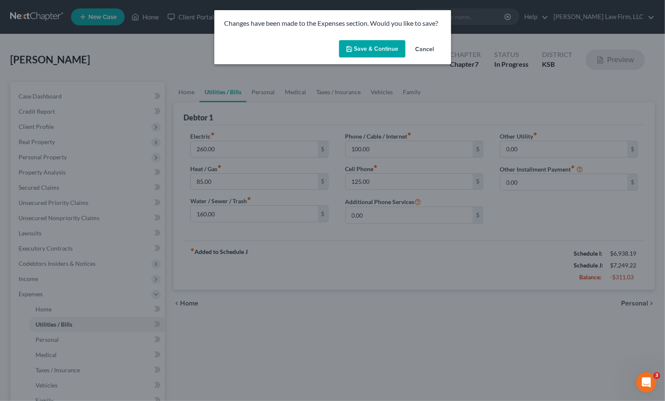
click at [381, 48] on button "Save & Continue" at bounding box center [372, 49] width 66 height 18
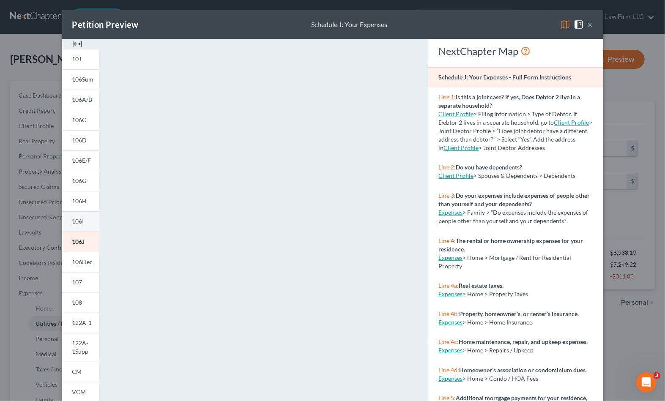
click at [72, 219] on span "106I" at bounding box center [78, 221] width 12 height 7
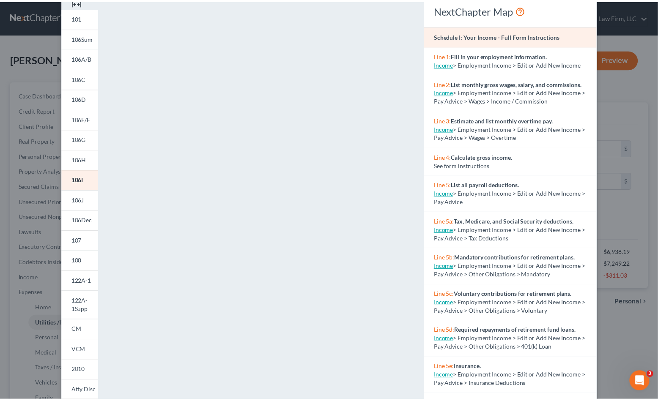
scroll to position [75, 0]
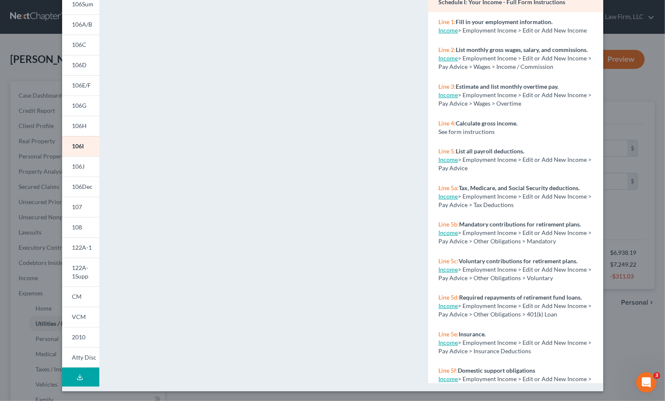
click at [619, 323] on div "Petition Preview Schedule I: Your Income × 101 106Sum 106A/B 106C 106D 106E/F 1…" at bounding box center [332, 200] width 665 height 401
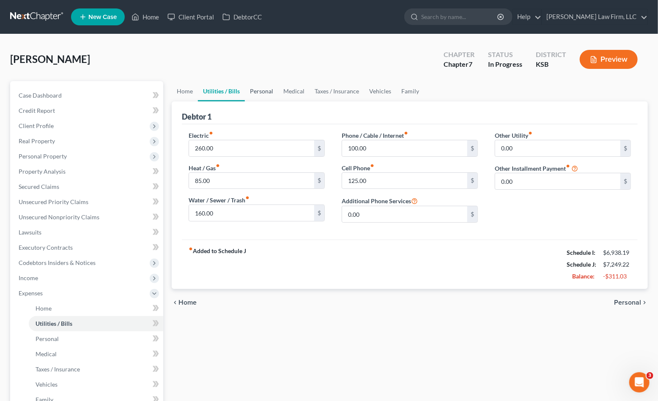
click at [268, 85] on link "Personal" at bounding box center [261, 91] width 33 height 20
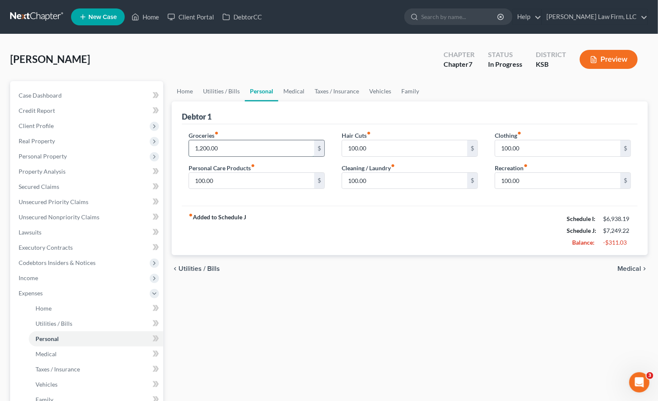
click at [259, 142] on input "1,200.00" at bounding box center [251, 148] width 125 height 16
click at [364, 268] on div "chevron_left Utilities / Bills Medical chevron_right" at bounding box center [410, 268] width 476 height 27
click at [378, 151] on input "100.00" at bounding box center [404, 148] width 125 height 16
type input "200.00"
click at [536, 182] on input "100.00" at bounding box center [557, 181] width 125 height 16
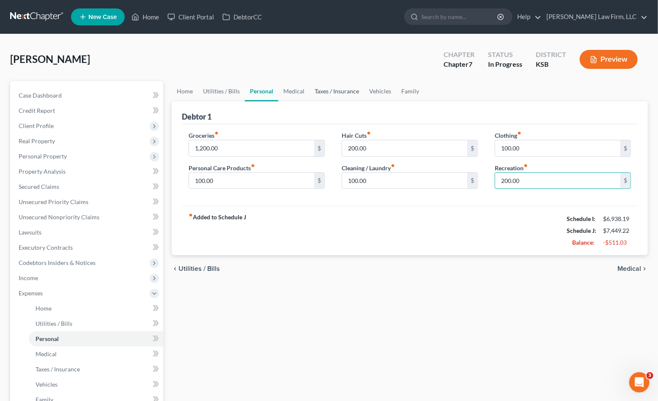
type input "200.00"
click at [345, 96] on link "Taxes / Insurance" at bounding box center [336, 91] width 55 height 20
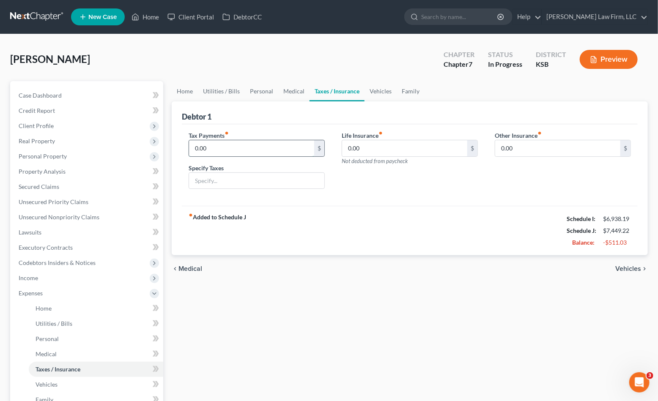
click at [262, 148] on input "0.00" at bounding box center [251, 148] width 125 height 16
type input "0"
click at [436, 226] on div "fiber_manual_record Added to Schedule J Schedule I: $6,938.19 Schedule J: $7,44…" at bounding box center [410, 230] width 456 height 49
click at [412, 95] on link "Family" at bounding box center [410, 91] width 28 height 20
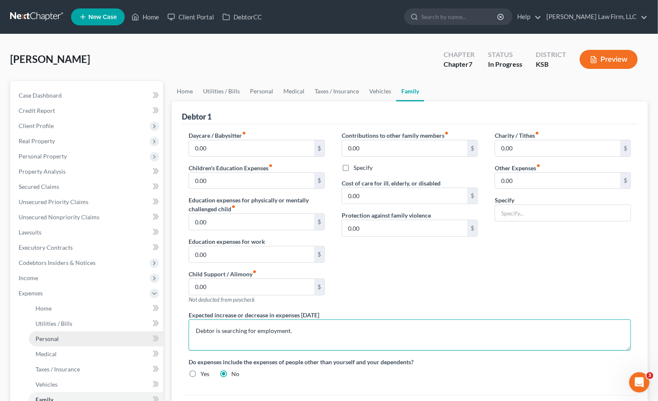
drag, startPoint x: 324, startPoint y: 334, endPoint x: 133, endPoint y: 333, distance: 191.5
click at [133, 333] on div "Petition Navigation Case Dashboard Payments Invoices Payments Payments Credit R…" at bounding box center [329, 310] width 646 height 458
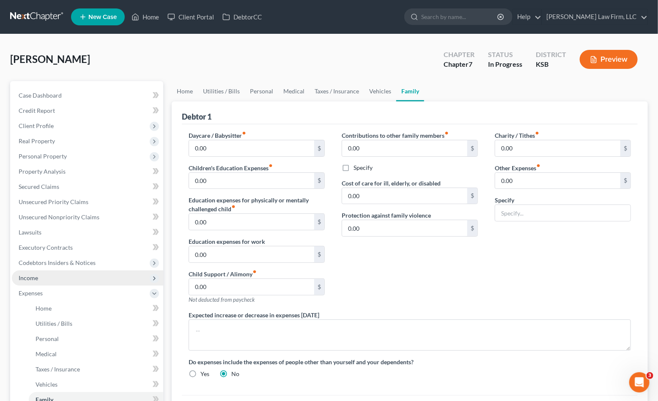
click at [74, 279] on span "Income" at bounding box center [87, 278] width 151 height 15
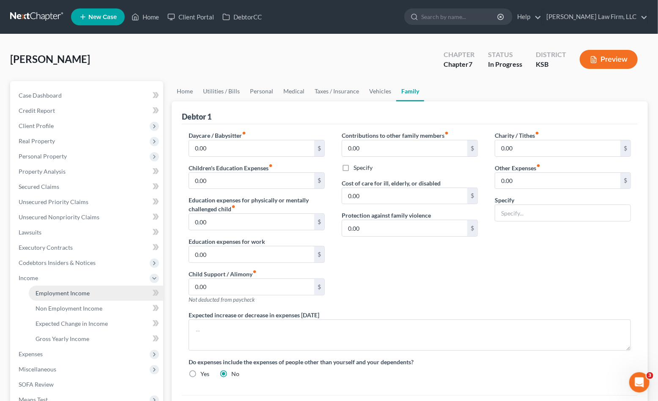
click at [86, 293] on span "Employment Income" at bounding box center [63, 293] width 54 height 7
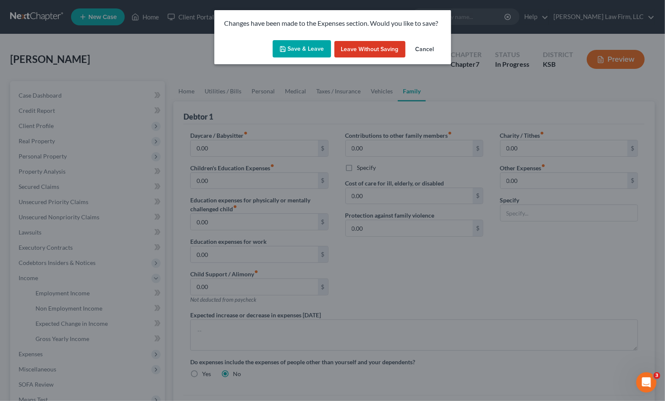
click at [309, 46] on button "Save & Leave" at bounding box center [302, 49] width 58 height 18
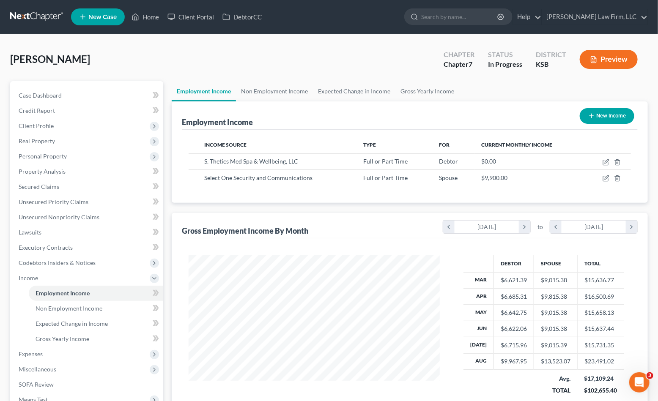
scroll to position [151, 268]
click at [366, 91] on link "Expected Change in Income" at bounding box center [354, 91] width 82 height 20
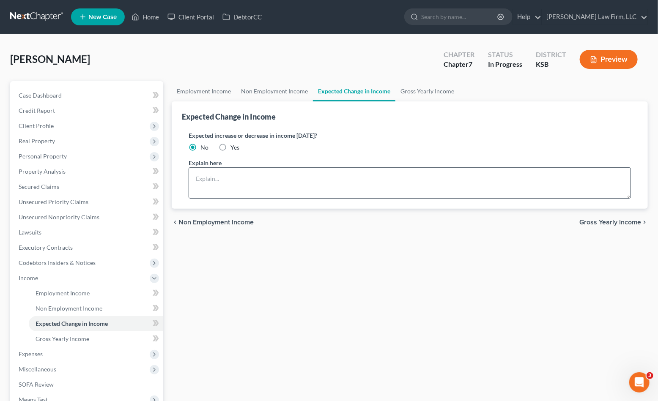
click at [232, 145] on span "Yes" at bounding box center [234, 147] width 9 height 7
click at [234, 145] on input "Yes" at bounding box center [236, 145] width 5 height 5
radio input "true"
click at [268, 195] on textarea at bounding box center [410, 182] width 442 height 31
type textarea "Debtor is searching for employment."
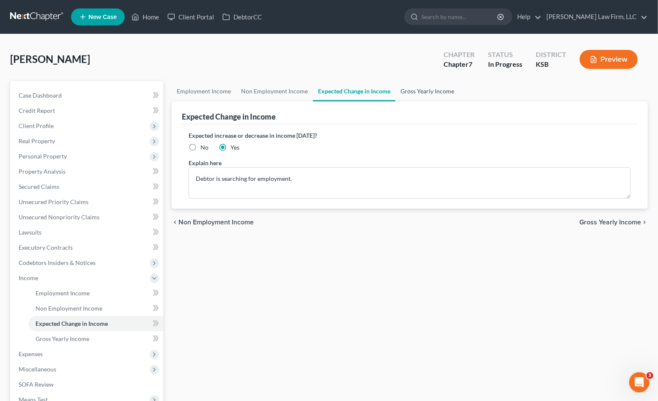
click at [418, 90] on link "Gross Yearly Income" at bounding box center [427, 91] width 64 height 20
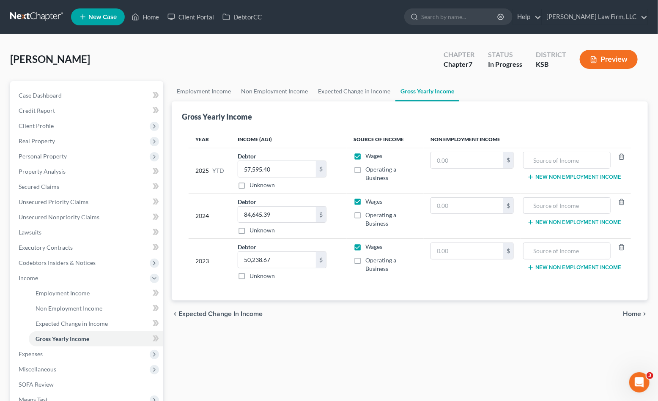
scroll to position [47, 0]
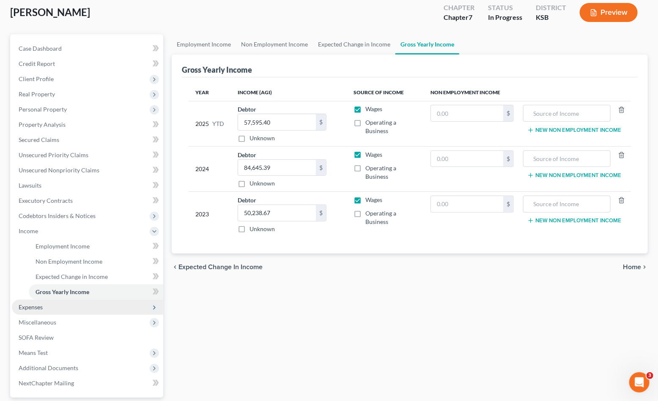
click at [61, 302] on span "Expenses" at bounding box center [87, 307] width 151 height 15
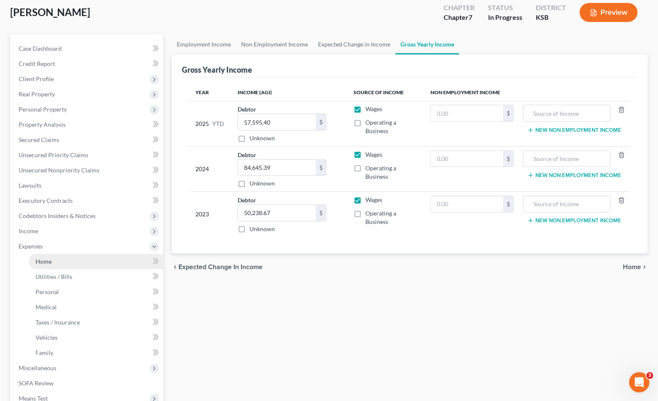
click at [64, 263] on link "Home" at bounding box center [96, 261] width 134 height 15
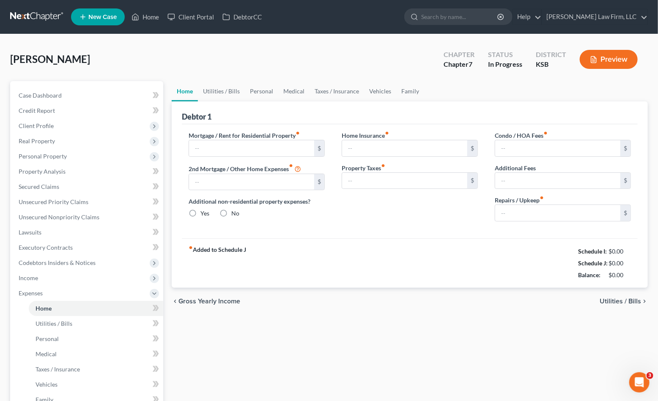
type input "3,774.22"
radio input "true"
type input "0.00"
type input "10.00"
type input "0.00"
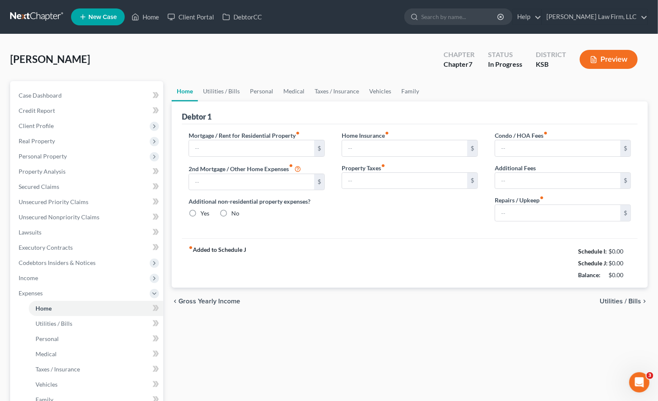
type input "100.00"
click at [231, 93] on link "Utilities / Bills" at bounding box center [221, 91] width 47 height 20
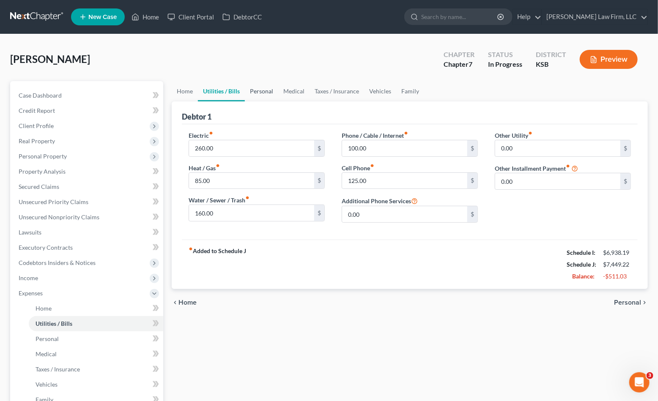
click at [254, 94] on link "Personal" at bounding box center [261, 91] width 33 height 20
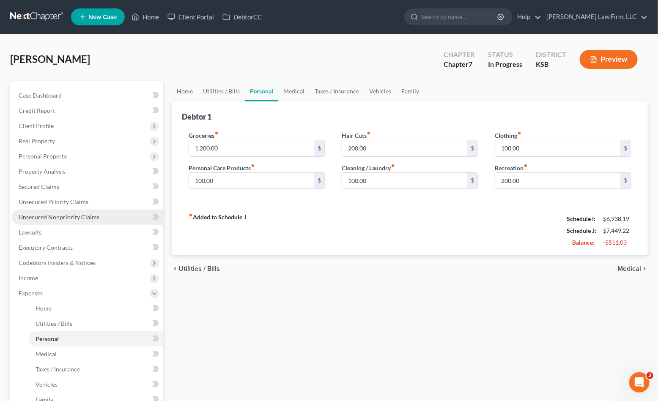
click at [74, 216] on span "Unsecured Nonpriority Claims" at bounding box center [59, 216] width 81 height 7
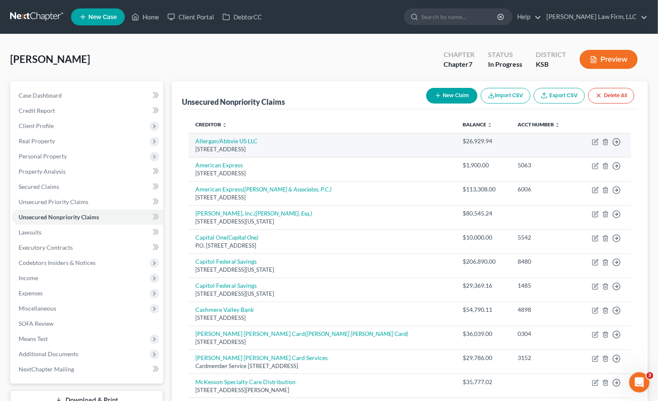
click at [244, 145] on div "[STREET_ADDRESS]" at bounding box center [322, 149] width 254 height 8
click at [243, 141] on link "Allergan/Abbvie US LLC" at bounding box center [226, 140] width 62 height 7
select select "14"
select select "3"
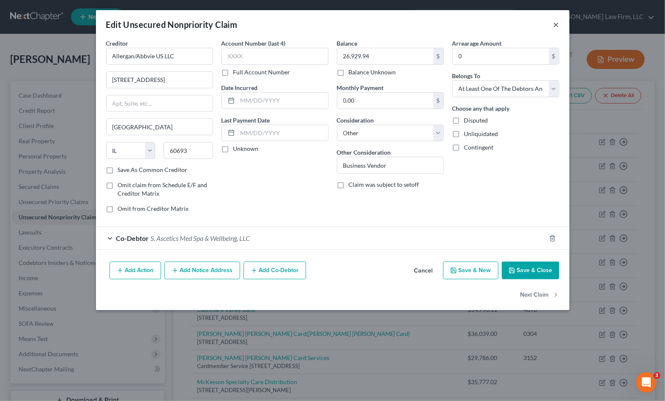
click at [555, 24] on button "×" at bounding box center [556, 24] width 6 height 10
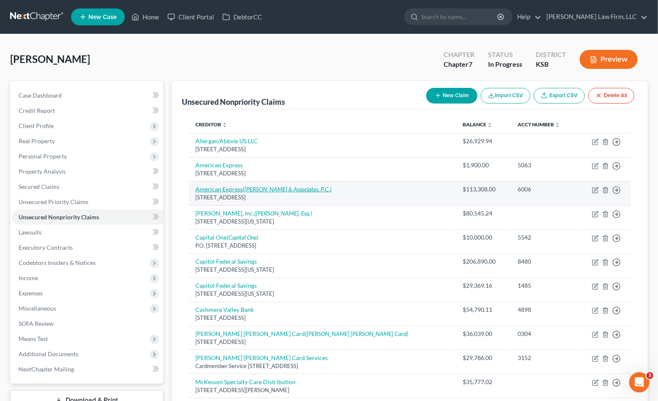
click at [284, 191] on icon "([PERSON_NAME] & Associates, P.C.)" at bounding box center [287, 189] width 89 height 7
select select "9"
select select "14"
select select "3"
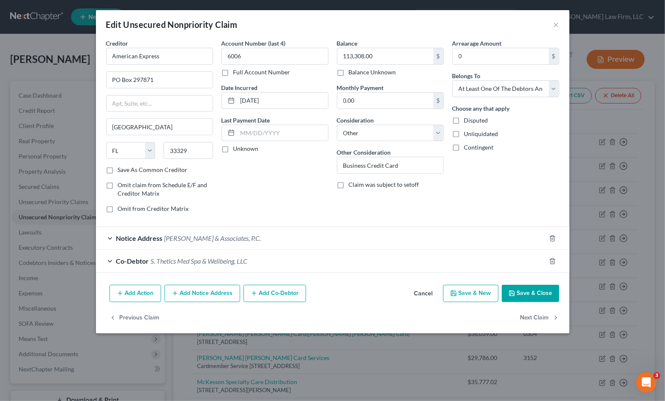
click at [559, 24] on div "Edit Unsecured Nonpriority Claim ×" at bounding box center [332, 24] width 473 height 29
click at [551, 24] on div "Edit Unsecured Nonpriority Claim ×" at bounding box center [332, 24] width 473 height 29
click at [553, 26] on button "×" at bounding box center [556, 24] width 6 height 10
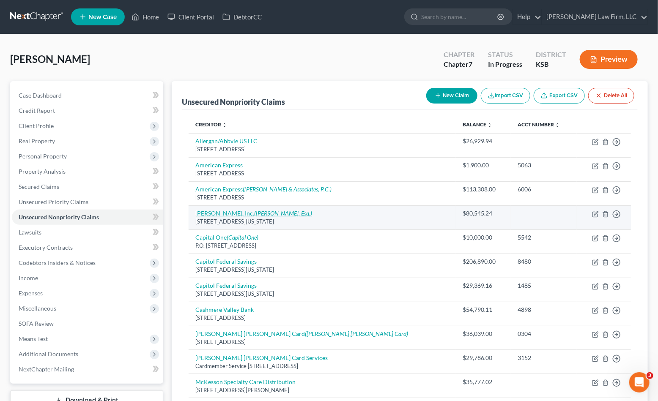
click at [271, 213] on icon "([PERSON_NAME], Esq.)" at bounding box center [283, 213] width 58 height 7
select select "17"
select select "14"
select select "3"
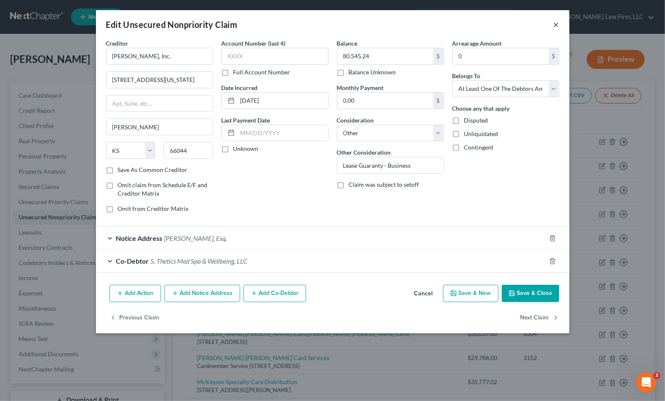
click at [555, 26] on button "×" at bounding box center [556, 24] width 6 height 10
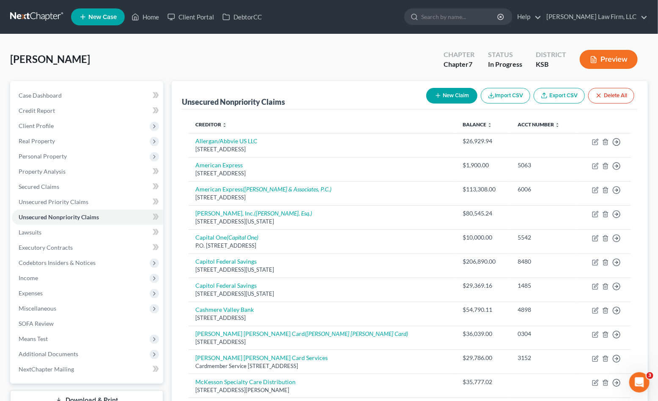
click at [249, 68] on div "[PERSON_NAME] Upgraded Chapter Chapter 7 Status In Progress District KSB Preview" at bounding box center [328, 62] width 637 height 37
click at [50, 323] on span "SOFA Review" at bounding box center [36, 323] width 35 height 7
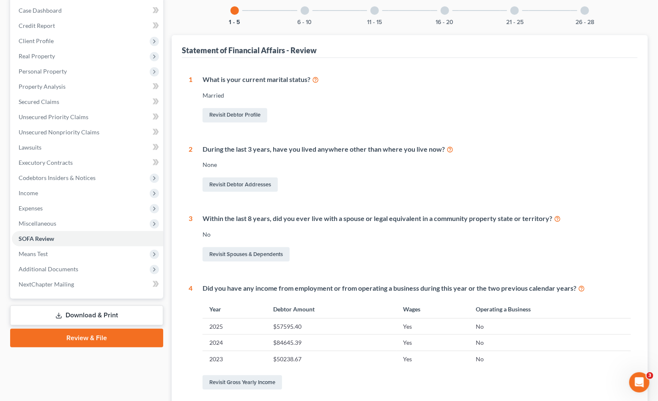
scroll to position [46, 0]
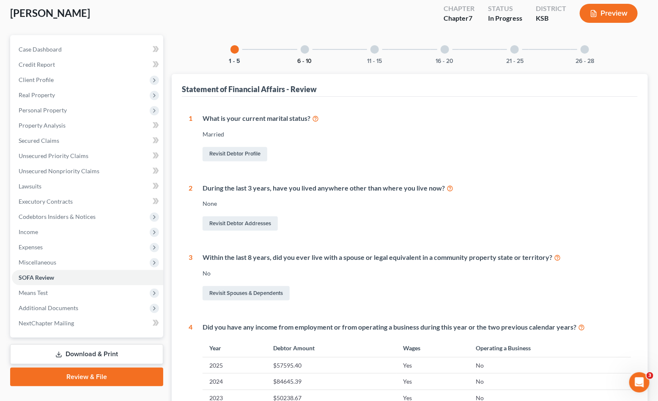
click at [300, 58] on button "6 - 10" at bounding box center [305, 61] width 14 height 6
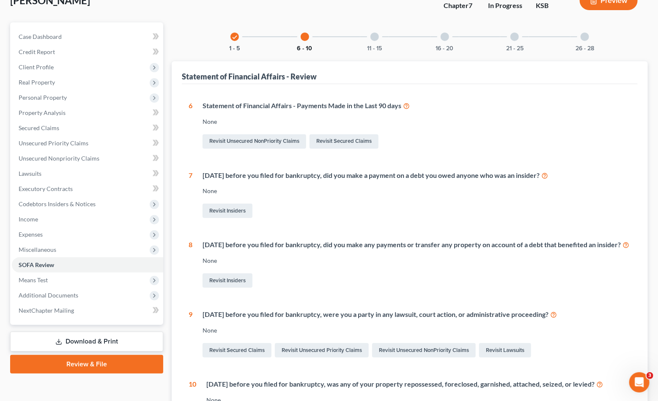
scroll to position [0, 0]
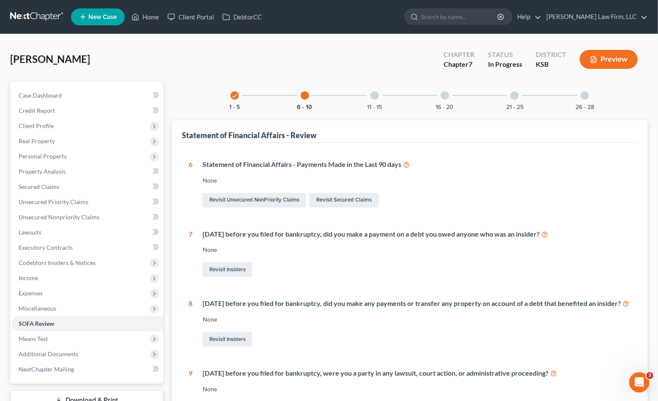
click at [375, 98] on div at bounding box center [374, 95] width 8 height 8
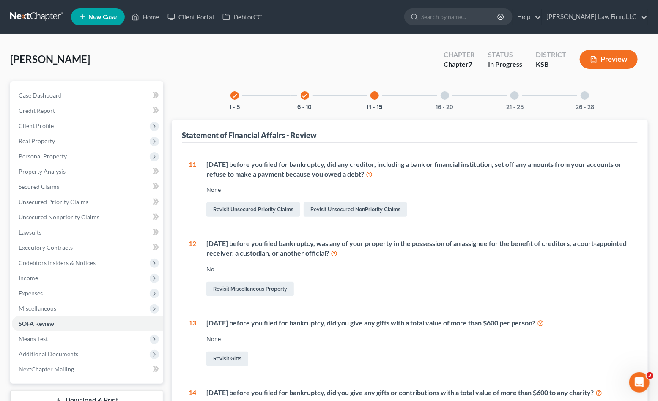
click at [443, 100] on div "16 - 20" at bounding box center [444, 95] width 29 height 29
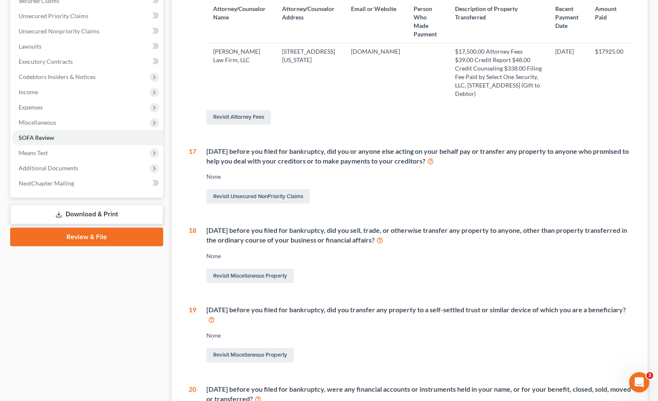
scroll to position [47, 0]
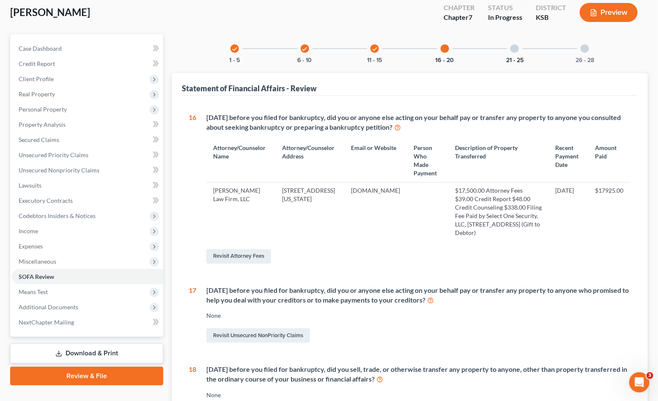
click at [517, 57] on button "21 - 25" at bounding box center [514, 60] width 17 height 6
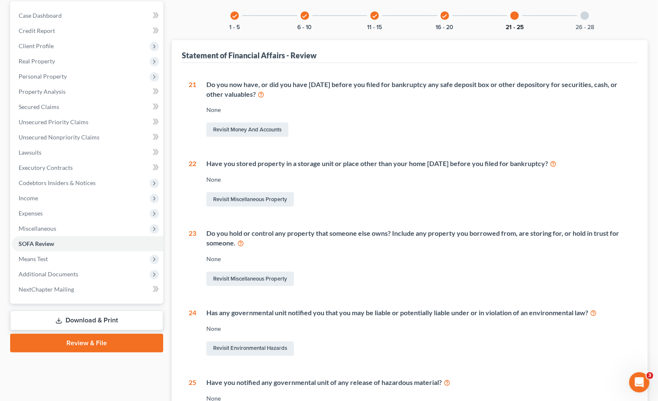
scroll to position [0, 0]
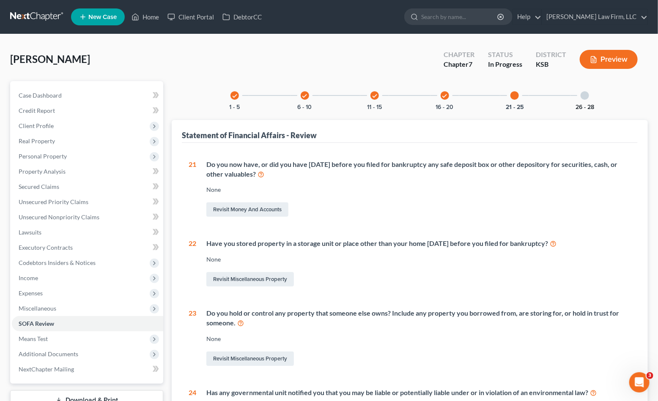
click at [585, 106] on button "26 - 28" at bounding box center [584, 107] width 19 height 6
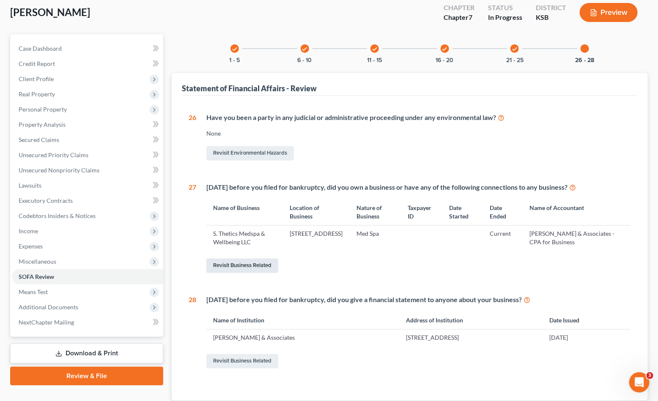
click at [251, 269] on link "Revisit Business Related" at bounding box center [242, 266] width 72 height 14
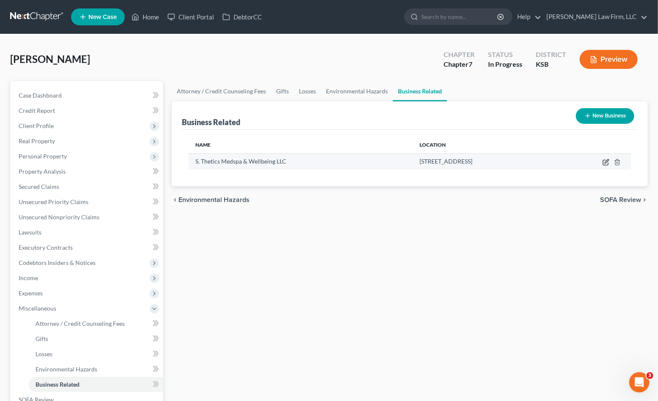
click at [605, 160] on icon "button" at bounding box center [605, 162] width 7 height 7
select select "member"
select select "17"
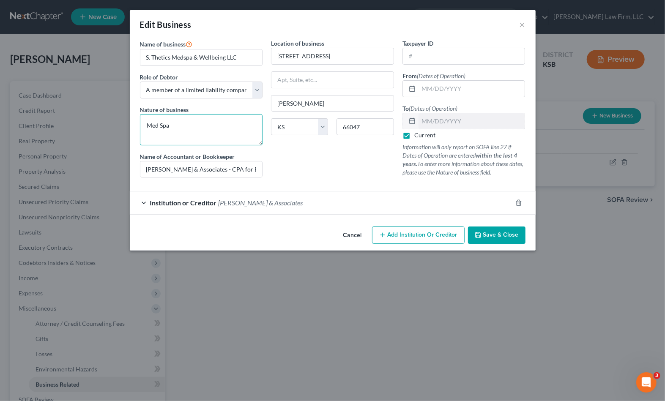
click at [200, 124] on textarea "Med Spa" at bounding box center [201, 129] width 123 height 31
drag, startPoint x: 218, startPoint y: 124, endPoint x: 140, endPoint y: 123, distance: 77.8
click at [140, 123] on textarea "Medical / Esthetic Spa" at bounding box center [201, 129] width 123 height 31
click at [352, 168] on div "Location of business [STREET_ADDRESS][GEOGRAPHIC_DATA][PERSON_NAME][US_STATE] […" at bounding box center [332, 111] width 131 height 145
click at [237, 119] on textarea "Medical / Esthetic Spa" at bounding box center [201, 129] width 123 height 31
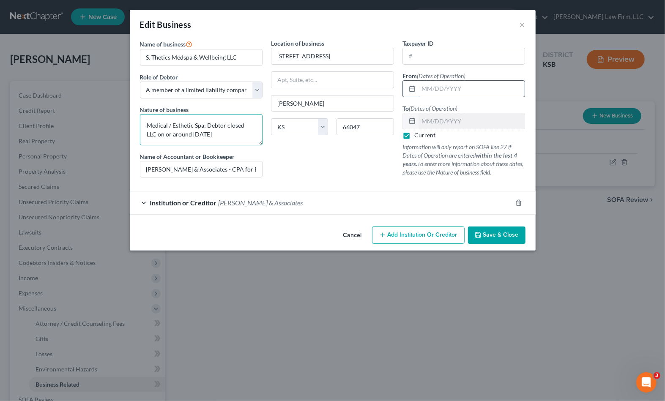
type textarea "Medical / Esthetic Spa; Debtor closed LLC on or around [DATE]"
click at [475, 87] on input "text" at bounding box center [471, 89] width 107 height 16
type input "[DATE]"
click at [438, 55] on input "text" at bounding box center [464, 56] width 122 height 16
click at [301, 174] on div "Location of business [STREET_ADDRESS][GEOGRAPHIC_DATA][PERSON_NAME][US_STATE] […" at bounding box center [332, 111] width 131 height 145
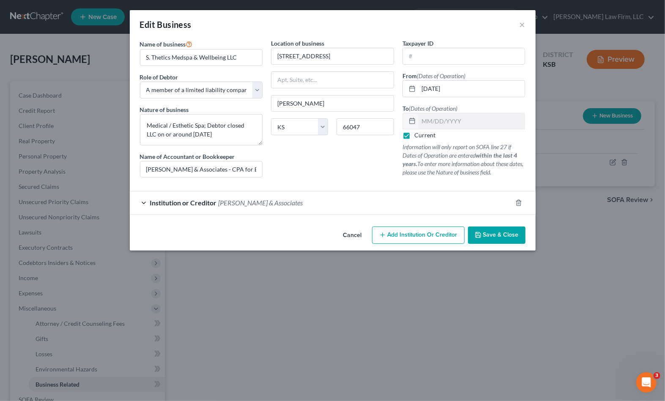
click at [470, 66] on div "Taxpayer ID From (Dates of Operation) [DATE] To (Dates of Operation) Current In…" at bounding box center [463, 111] width 131 height 145
click at [470, 58] on input "text" at bounding box center [464, 56] width 122 height 16
type input "[US_EMPLOYER_IDENTIFICATION_NUMBER]"
click at [328, 200] on div "Institution or Creditor [PERSON_NAME] & Associates" at bounding box center [321, 202] width 382 height 22
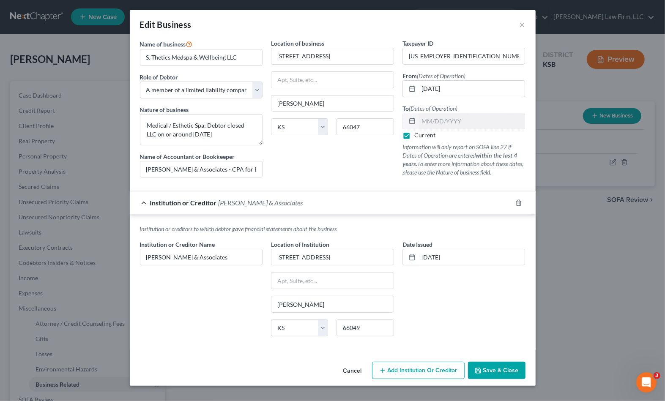
click at [328, 200] on div "Institution or Creditor [PERSON_NAME] & Associates" at bounding box center [321, 202] width 382 height 22
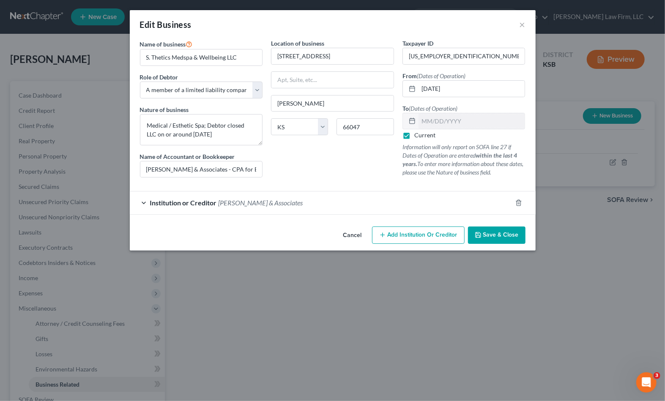
click at [526, 239] on div "Cancel Add Institution Or Creditor Save & Close" at bounding box center [333, 237] width 406 height 28
click at [520, 235] on button "Save & Close" at bounding box center [496, 236] width 57 height 18
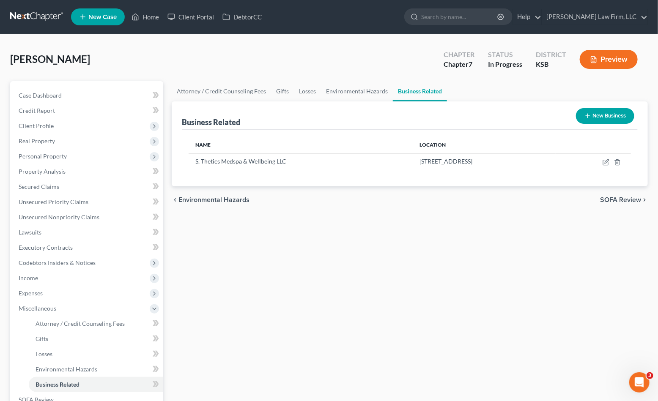
scroll to position [94, 0]
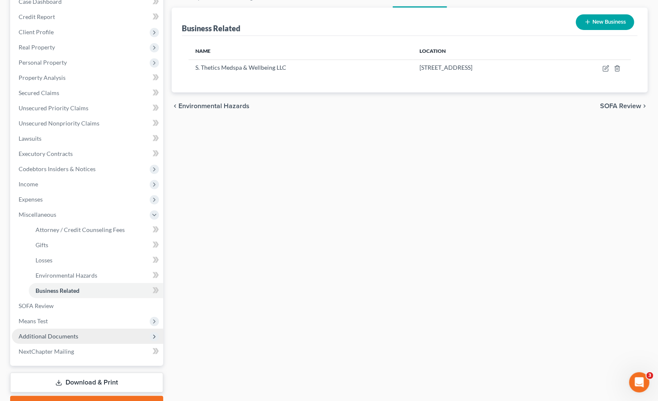
click at [96, 336] on span "Additional Documents" at bounding box center [87, 336] width 151 height 15
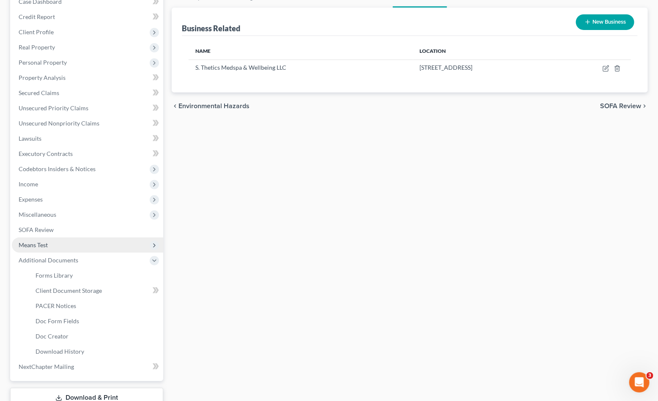
click at [55, 240] on span "Means Test" at bounding box center [87, 245] width 151 height 15
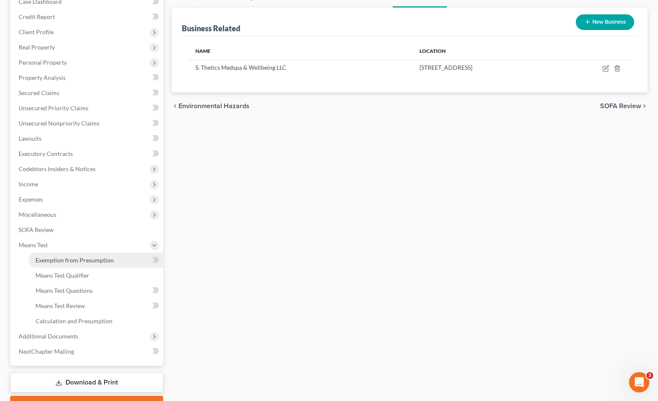
click at [67, 262] on span "Exemption from Presumption" at bounding box center [75, 260] width 78 height 7
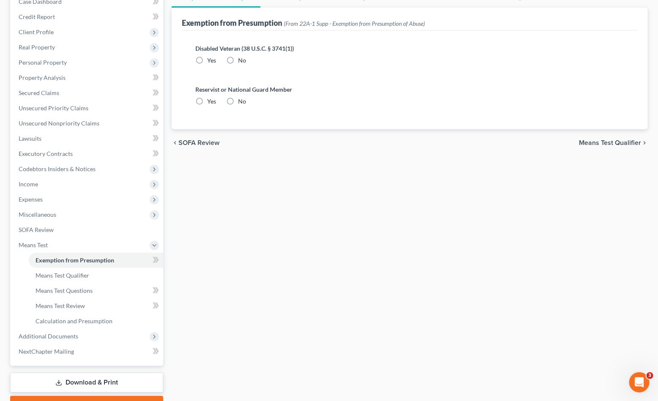
scroll to position [17, 0]
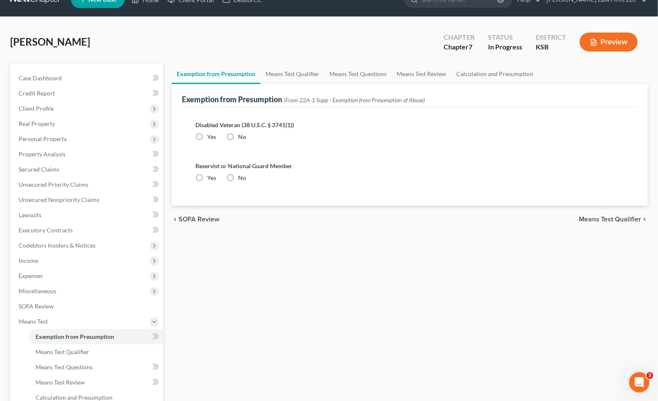
radio input "true"
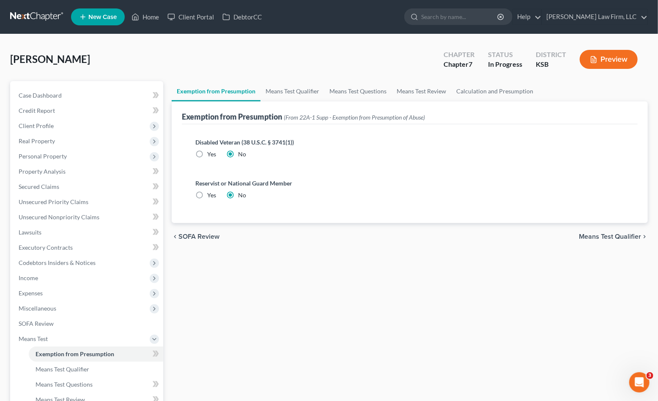
scroll to position [0, 0]
click at [280, 93] on link "Means Test Qualifier" at bounding box center [292, 91] width 64 height 20
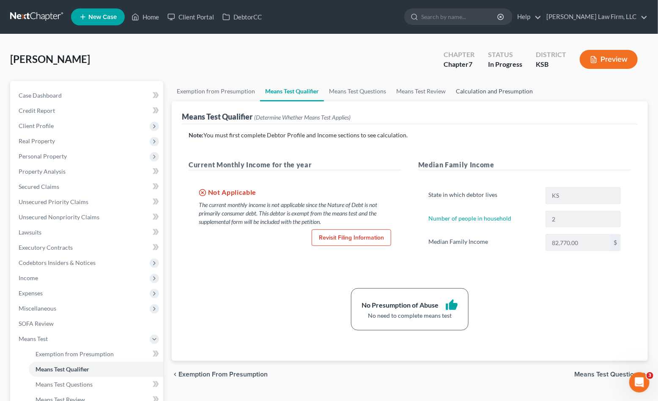
click at [509, 95] on link "Calculation and Presumption" at bounding box center [494, 91] width 87 height 20
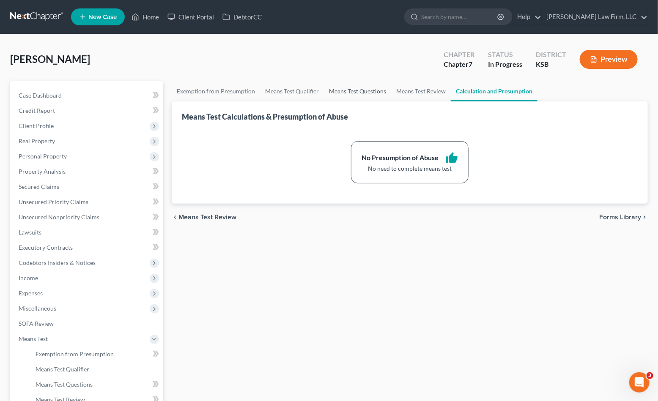
click at [353, 97] on link "Means Test Questions" at bounding box center [357, 91] width 67 height 20
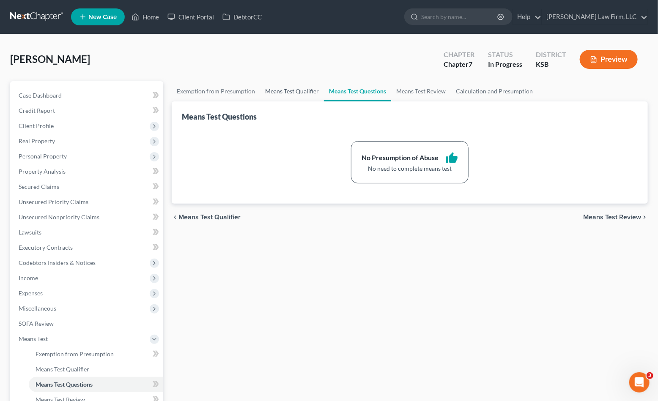
click at [284, 94] on link "Means Test Qualifier" at bounding box center [292, 91] width 64 height 20
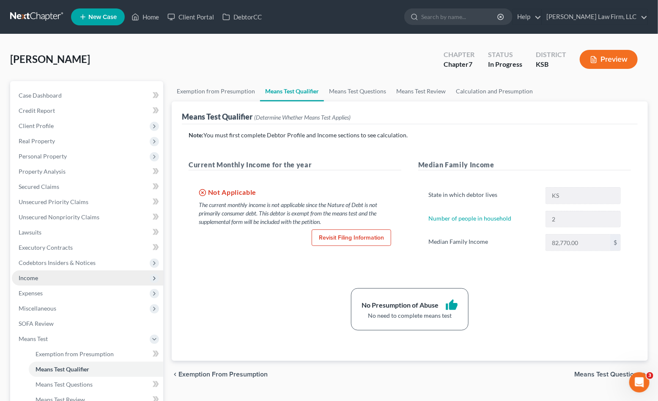
click at [54, 281] on span "Income" at bounding box center [87, 278] width 151 height 15
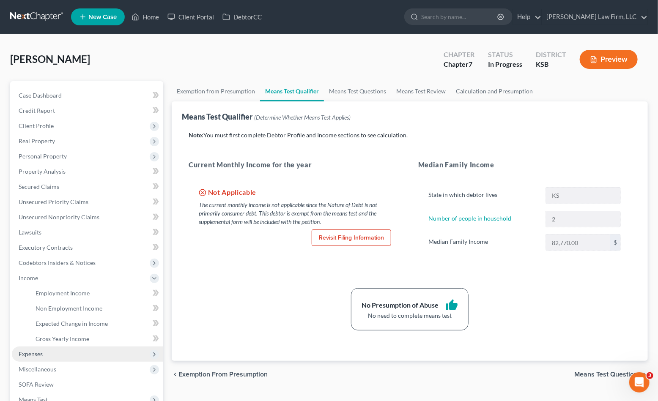
click at [68, 350] on span "Expenses" at bounding box center [87, 354] width 151 height 15
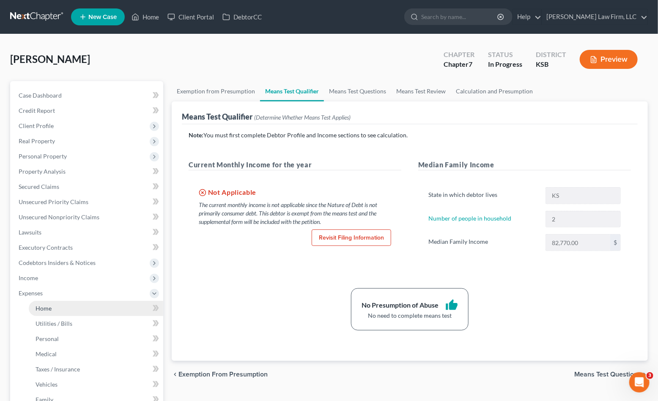
click at [63, 305] on link "Home" at bounding box center [96, 308] width 134 height 15
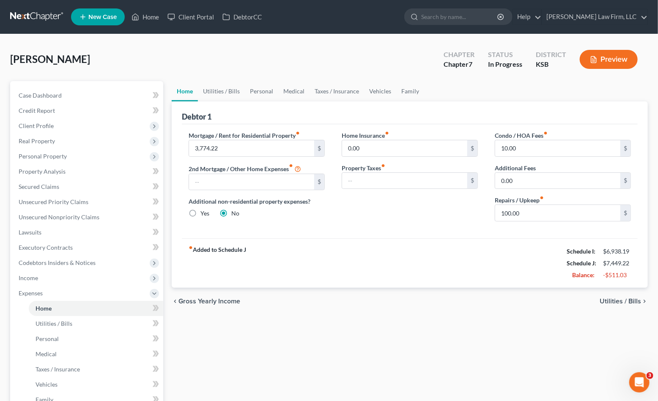
click at [40, 16] on link at bounding box center [37, 16] width 54 height 15
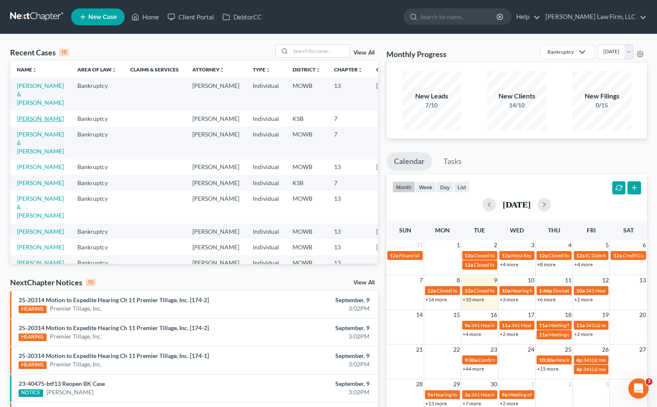
click at [19, 122] on link "[PERSON_NAME]" at bounding box center [40, 118] width 47 height 7
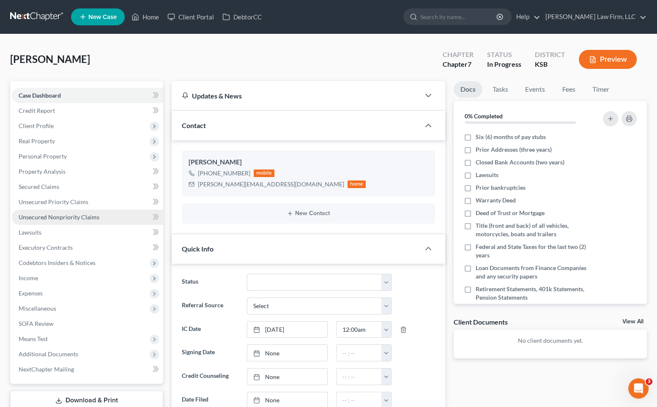
click at [49, 214] on span "Unsecured Nonpriority Claims" at bounding box center [59, 216] width 81 height 7
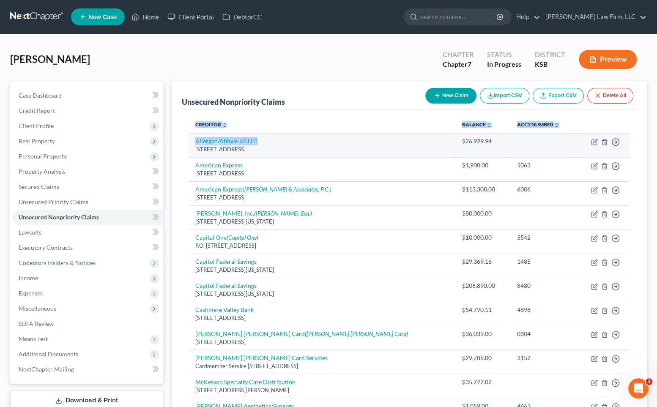
drag, startPoint x: 184, startPoint y: 143, endPoint x: 261, endPoint y: 141, distance: 76.9
click at [261, 141] on div "Creditor expand_more expand_less unfold_more Balance expand_more expand_less un…" at bounding box center [409, 317] width 455 height 417
click at [274, 137] on td "Allergan/Abbvie US LLC 62671 Collection Center Drive, Chicago, IL 60693" at bounding box center [322, 145] width 267 height 24
drag, startPoint x: 264, startPoint y: 138, endPoint x: 194, endPoint y: 143, distance: 69.9
click at [194, 143] on td "Allergan/Abbvie US LLC 62671 Collection Center Drive, Chicago, IL 60693" at bounding box center [322, 145] width 267 height 24
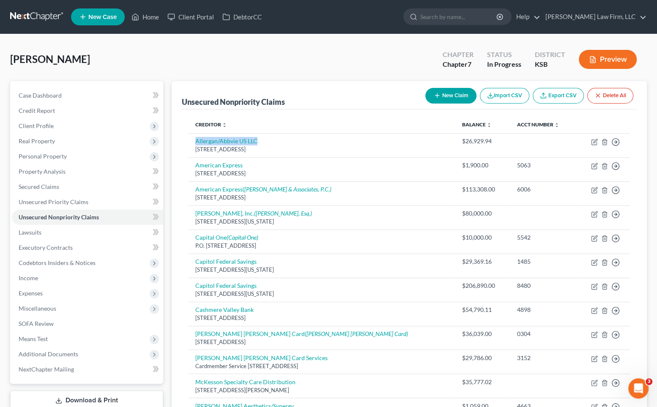
copy link "Allergan/Abbvie US LLC"
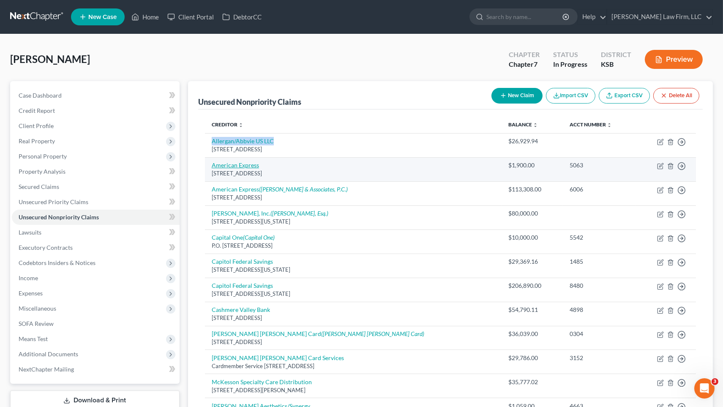
click at [232, 168] on link "American Express" at bounding box center [235, 164] width 47 height 7
select select "45"
select select "14"
select select "0"
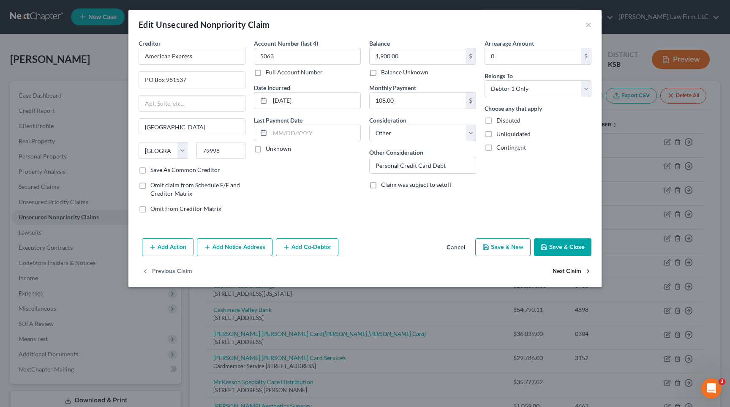
click at [560, 268] on button "Next Claim" at bounding box center [572, 272] width 39 height 18
select select "9"
select select "14"
select select "3"
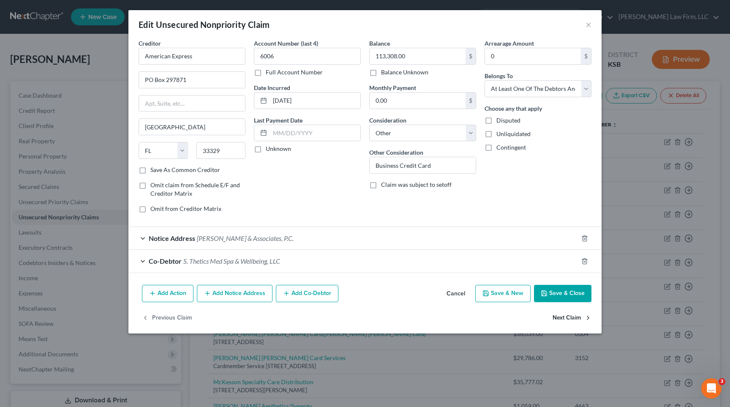
click at [573, 317] on button "Next Claim" at bounding box center [572, 318] width 39 height 18
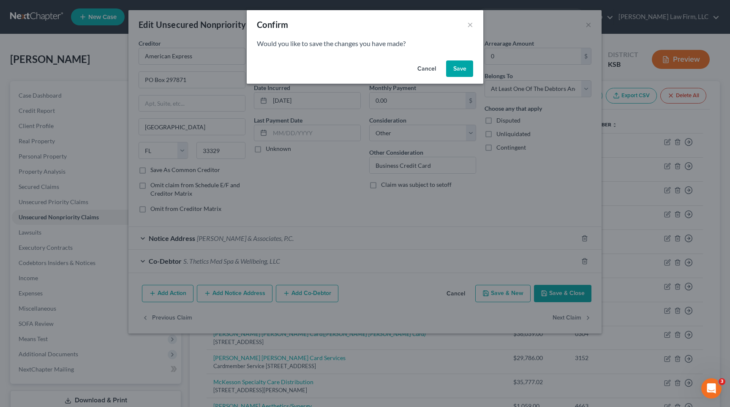
click at [434, 66] on button "Cancel" at bounding box center [427, 68] width 32 height 17
select select "17"
select select "14"
select select "3"
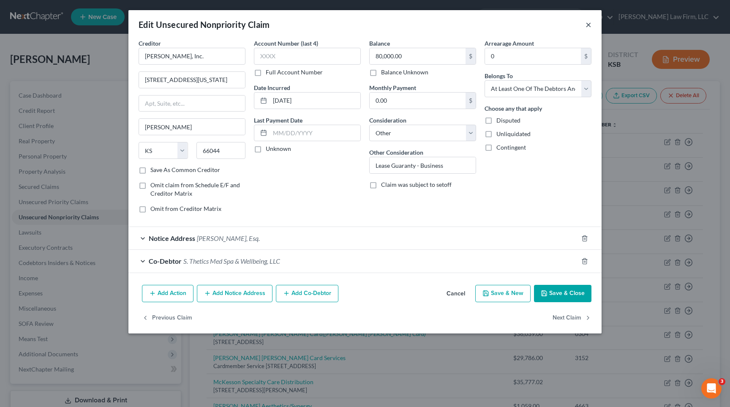
click at [590, 23] on button "×" at bounding box center [589, 24] width 6 height 10
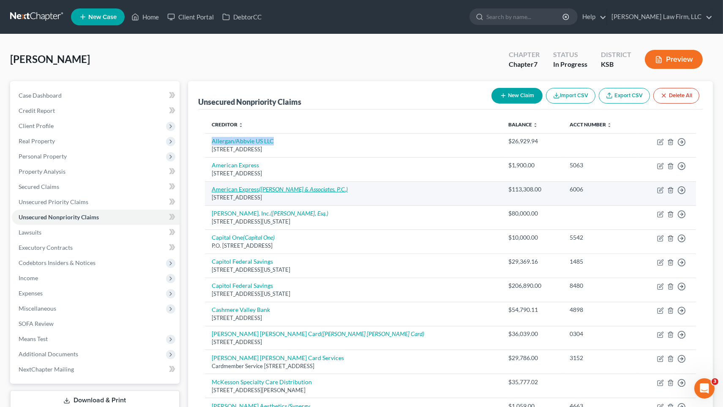
click at [252, 190] on link "American Express ([PERSON_NAME] & Associates, P.C.)" at bounding box center [280, 189] width 136 height 7
select select "9"
select select "14"
select select "3"
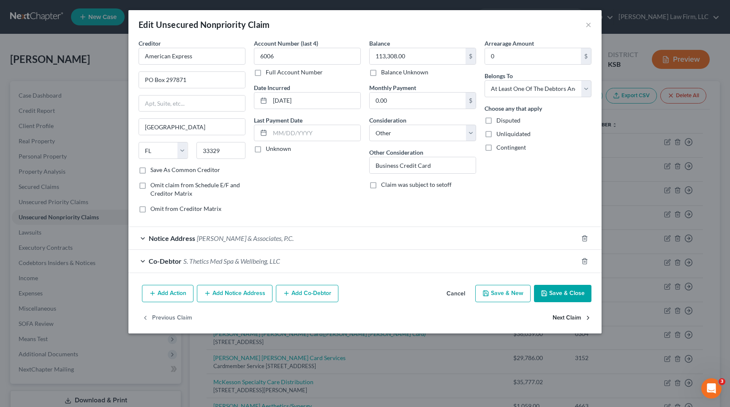
click at [560, 320] on button "Next Claim" at bounding box center [572, 318] width 39 height 18
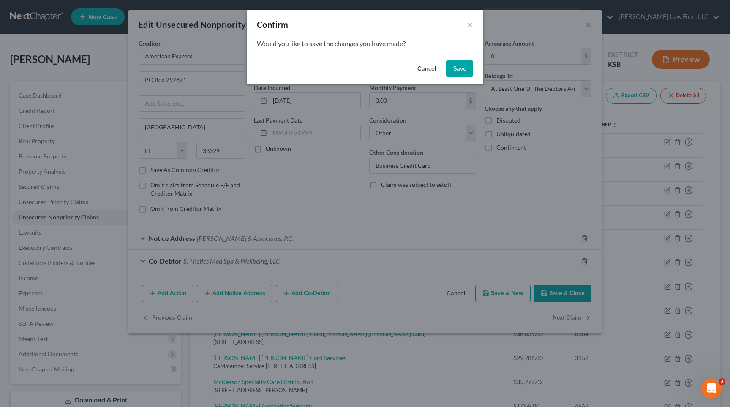
click at [423, 65] on button "Cancel" at bounding box center [427, 68] width 32 height 17
select select "17"
select select "14"
select select "3"
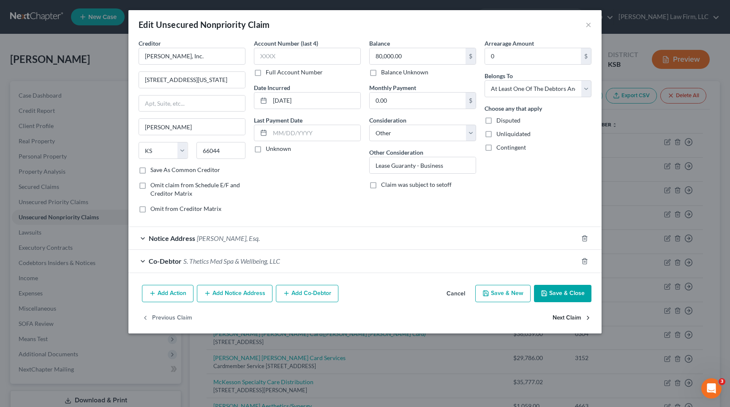
click at [576, 317] on button "Next Claim" at bounding box center [572, 318] width 39 height 18
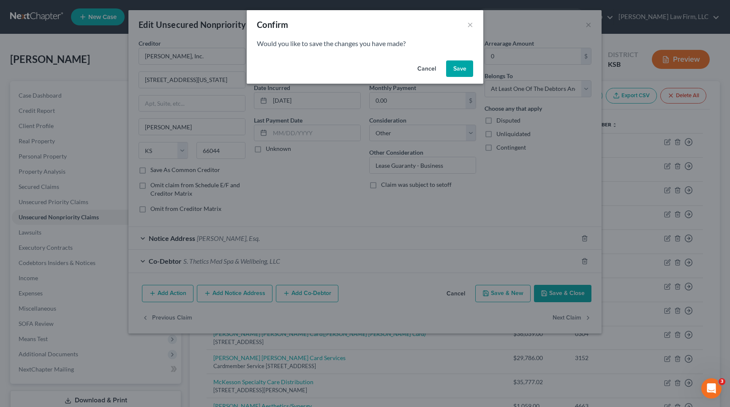
click at [421, 67] on button "Cancel" at bounding box center [427, 68] width 32 height 17
select select "46"
select select "14"
select select "3"
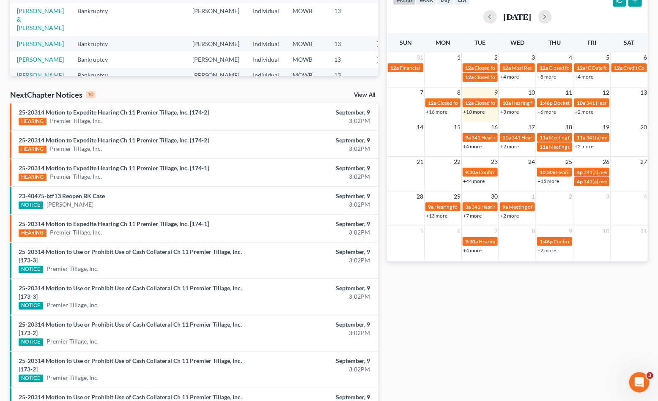
scroll to position [235, 0]
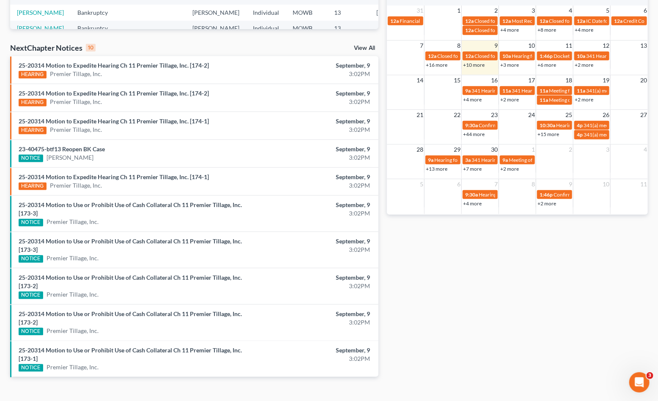
click at [368, 51] on div "View All" at bounding box center [366, 49] width 25 height 8
click at [367, 48] on link "View All" at bounding box center [364, 48] width 21 height 6
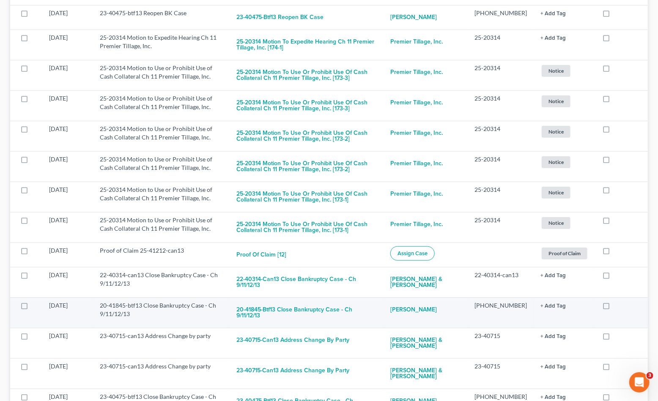
scroll to position [94, 0]
